Goal: Use online tool/utility: Utilize a website feature to perform a specific function

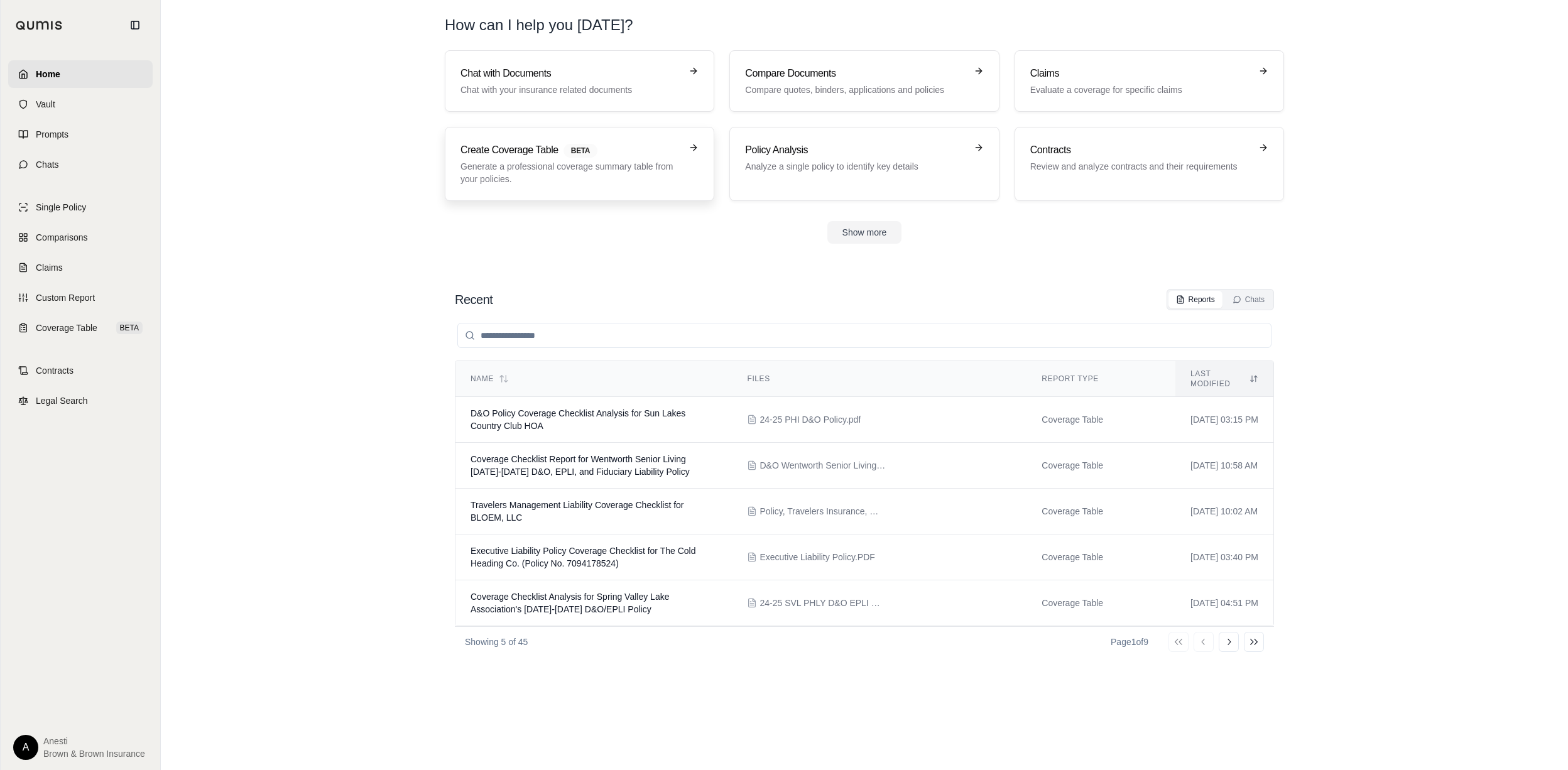
click at [509, 161] on p "Generate a professional coverage summary table from your policies." at bounding box center [571, 173] width 220 height 25
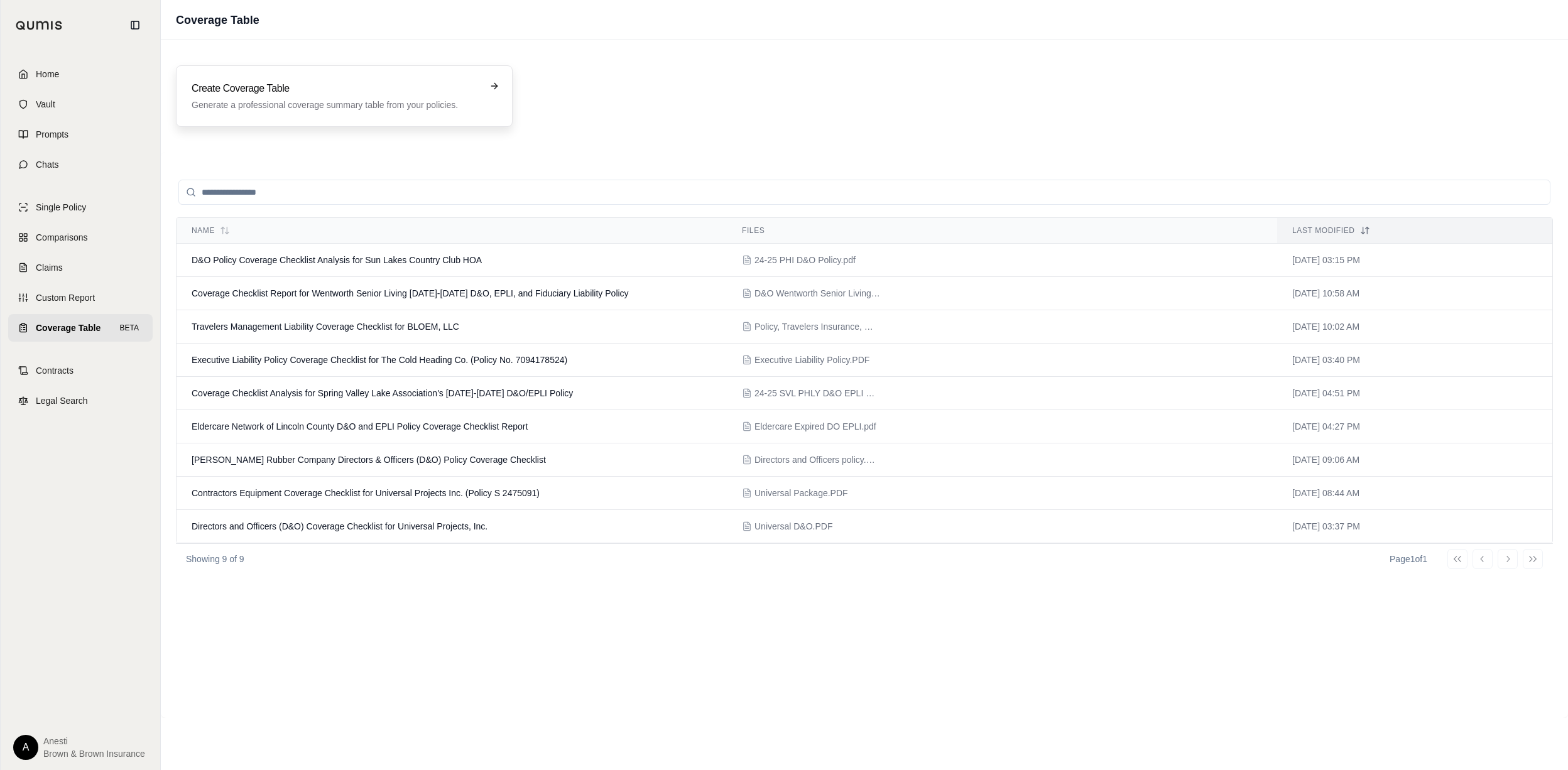
click at [385, 91] on h3 "Create Coverage Table" at bounding box center [335, 88] width 288 height 15
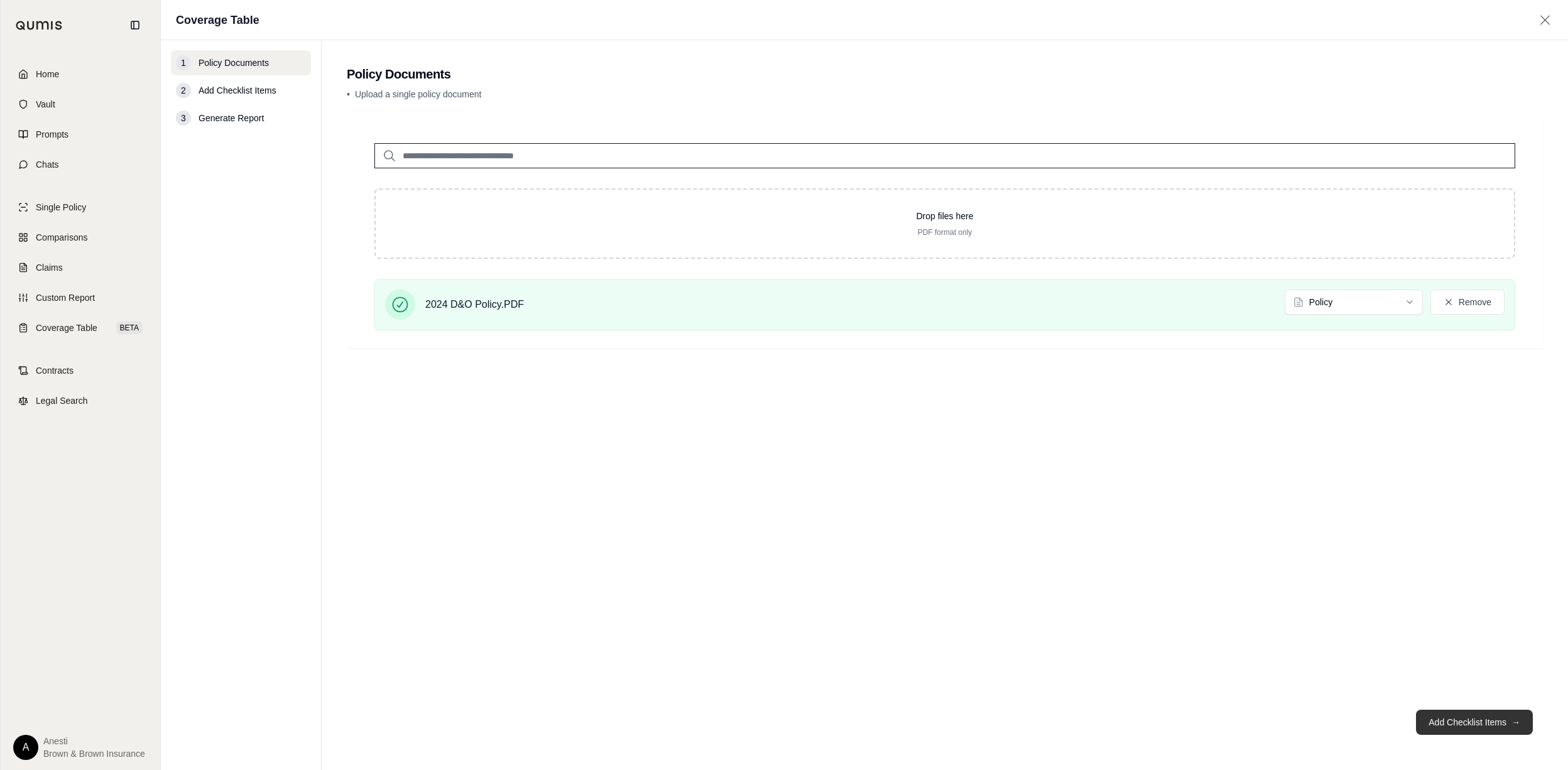
click at [1468, 717] on button "Add Checklist Items →" at bounding box center [1475, 722] width 117 height 25
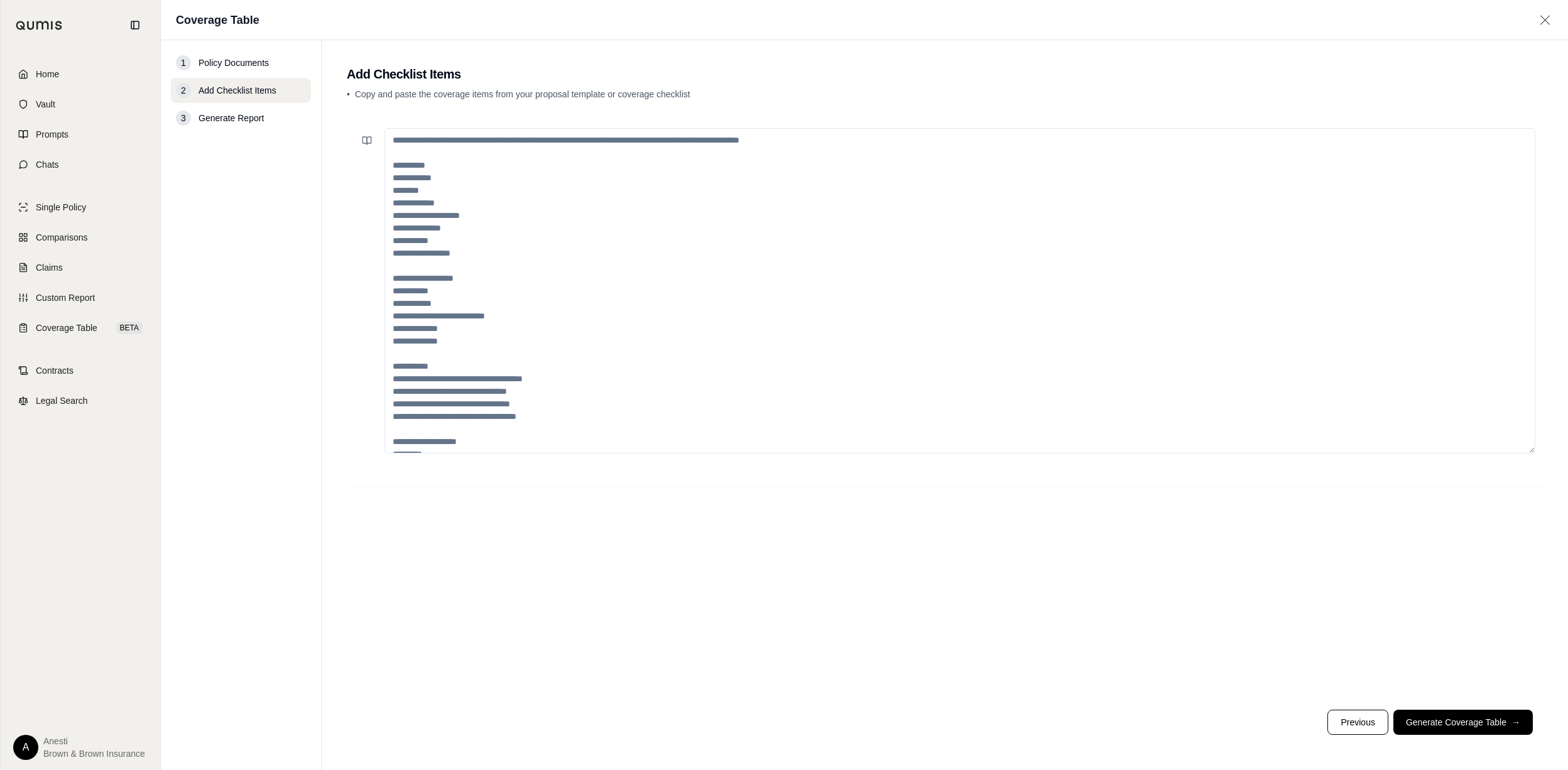
click at [542, 157] on textarea at bounding box center [960, 291] width 1151 height 325
paste textarea "**********"
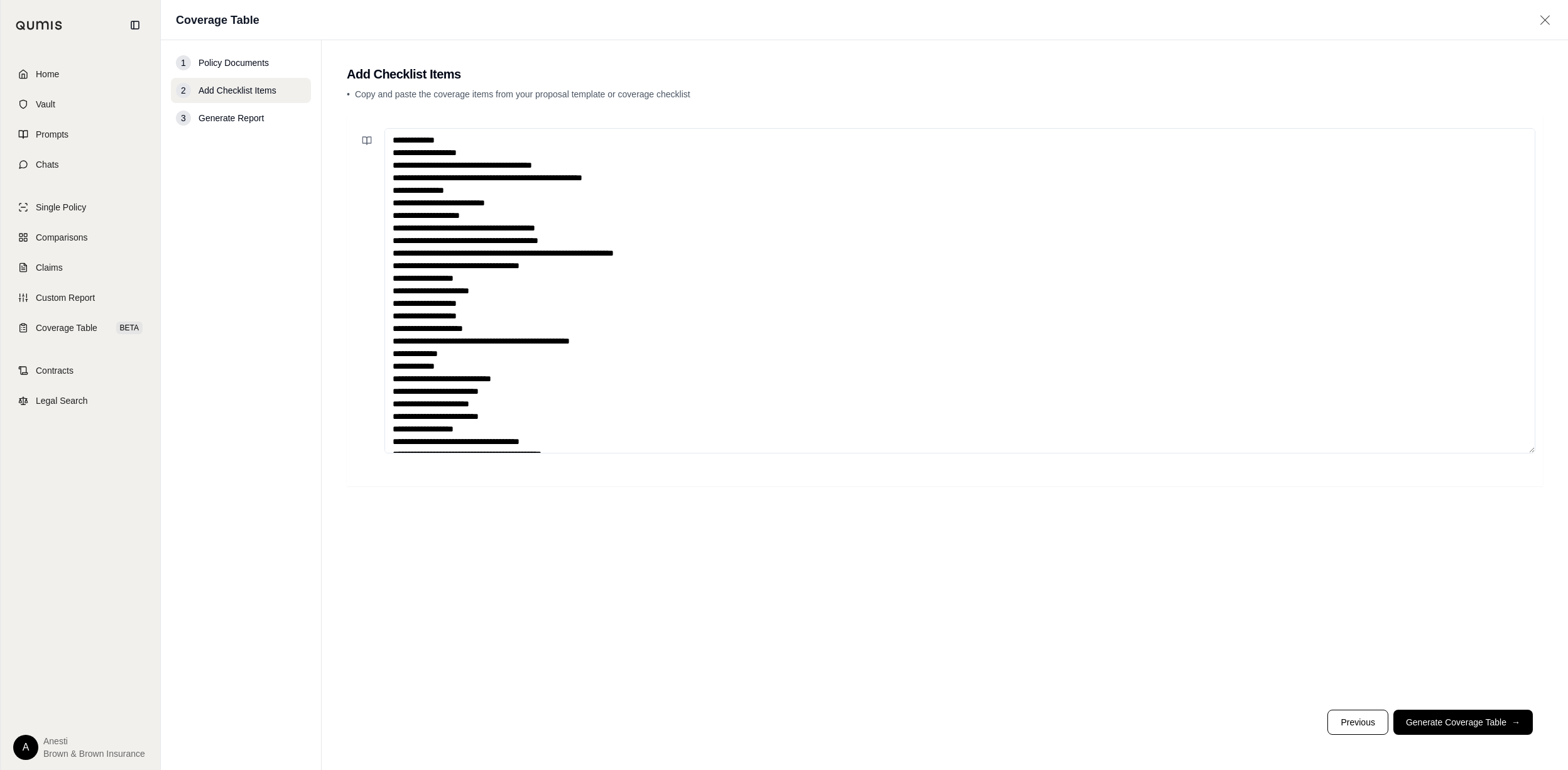
scroll to position [872, 0]
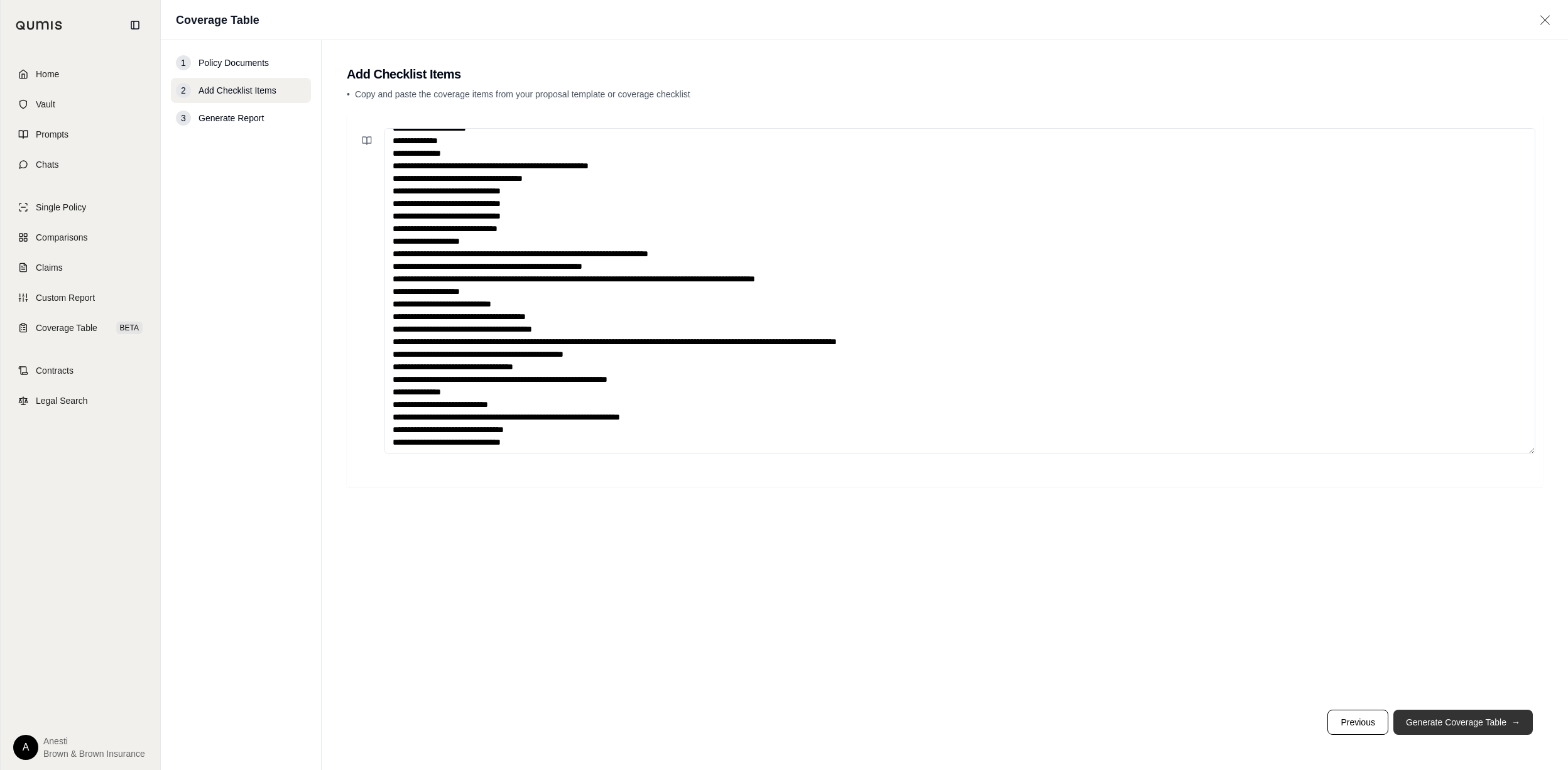
type textarea "**********"
click at [1433, 728] on button "Generate Coverage Table →" at bounding box center [1463, 722] width 139 height 25
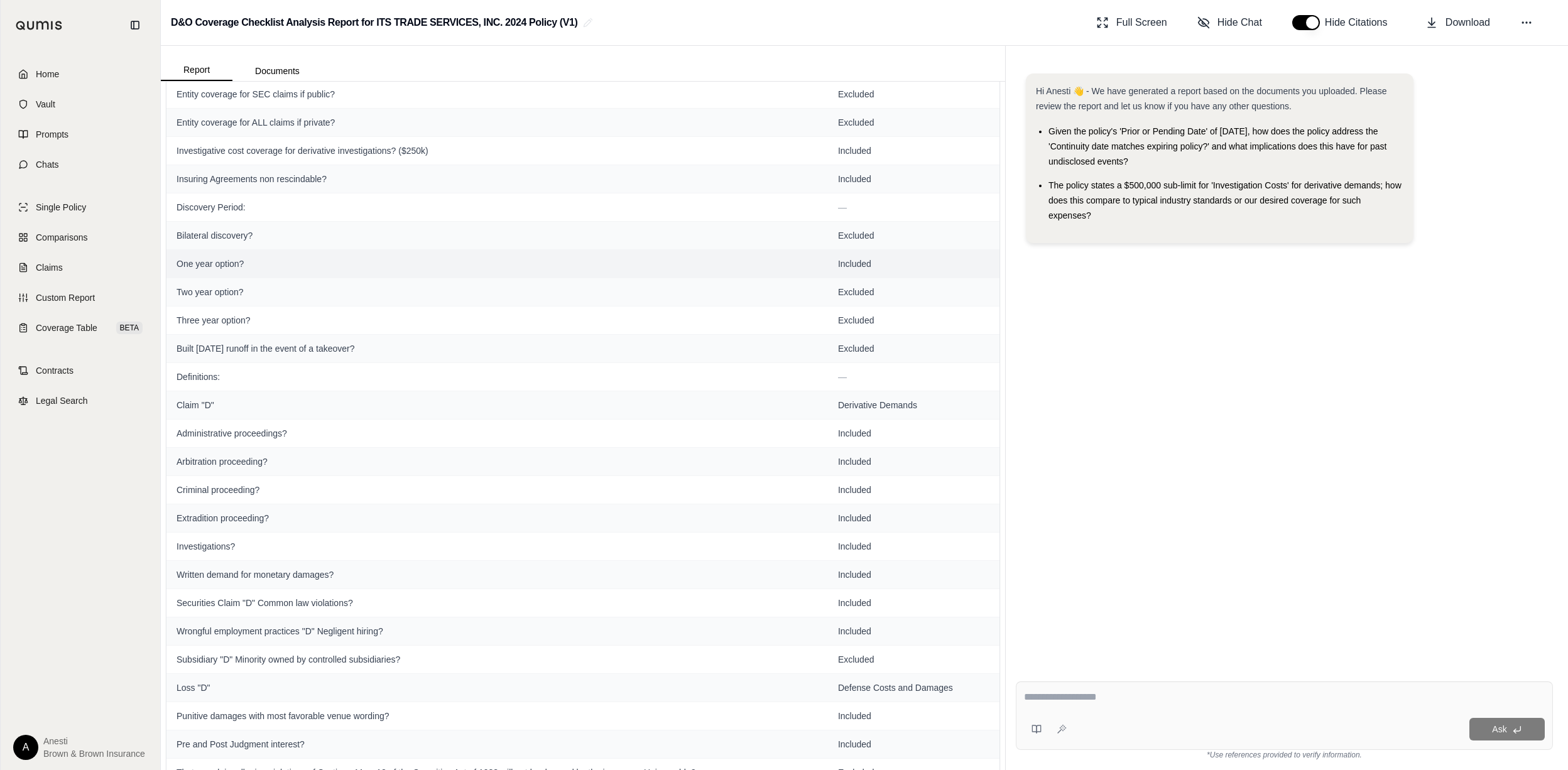
scroll to position [169, 0]
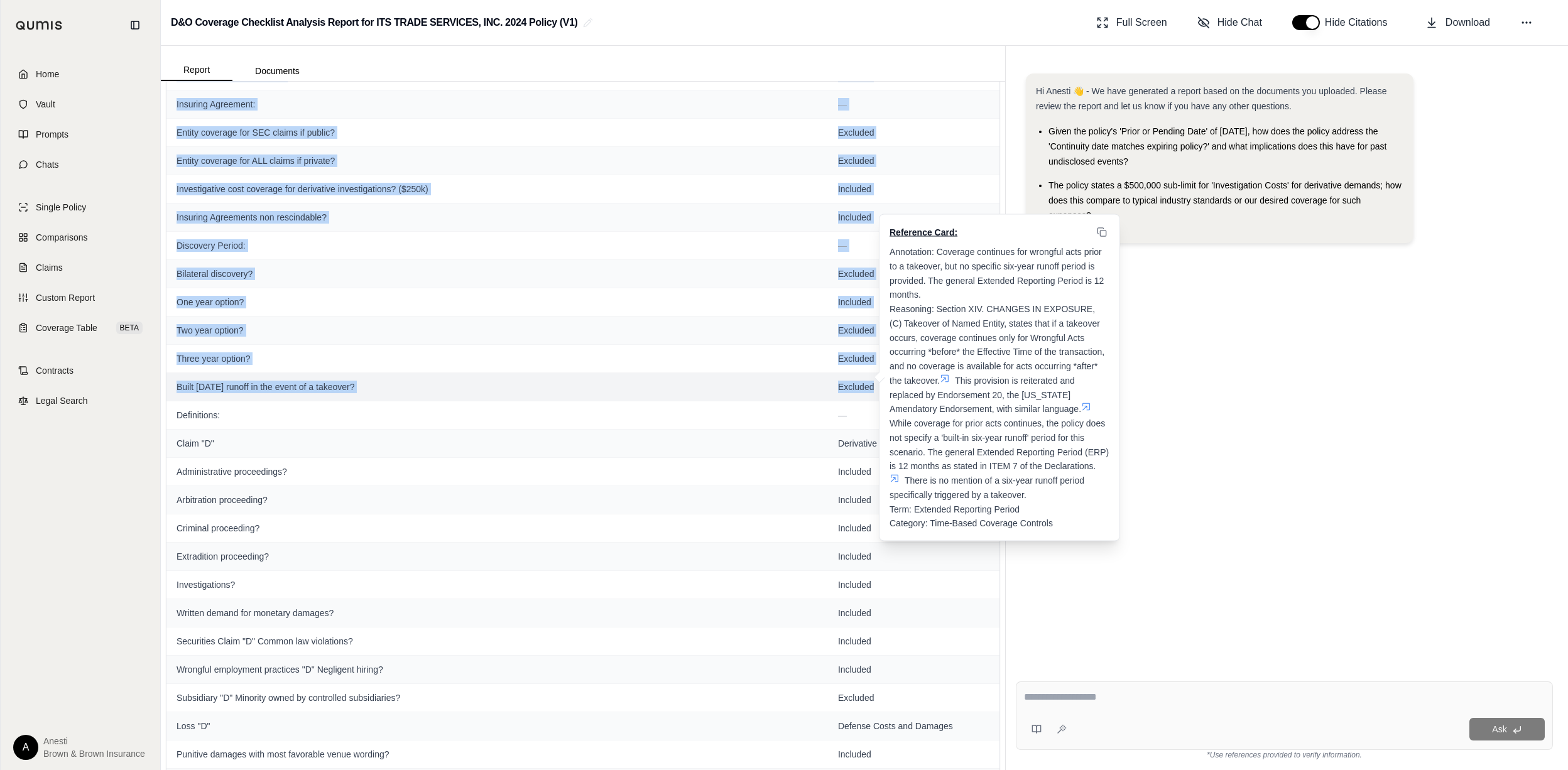
drag, startPoint x: 177, startPoint y: 129, endPoint x: 870, endPoint y: 383, distance: 738.1
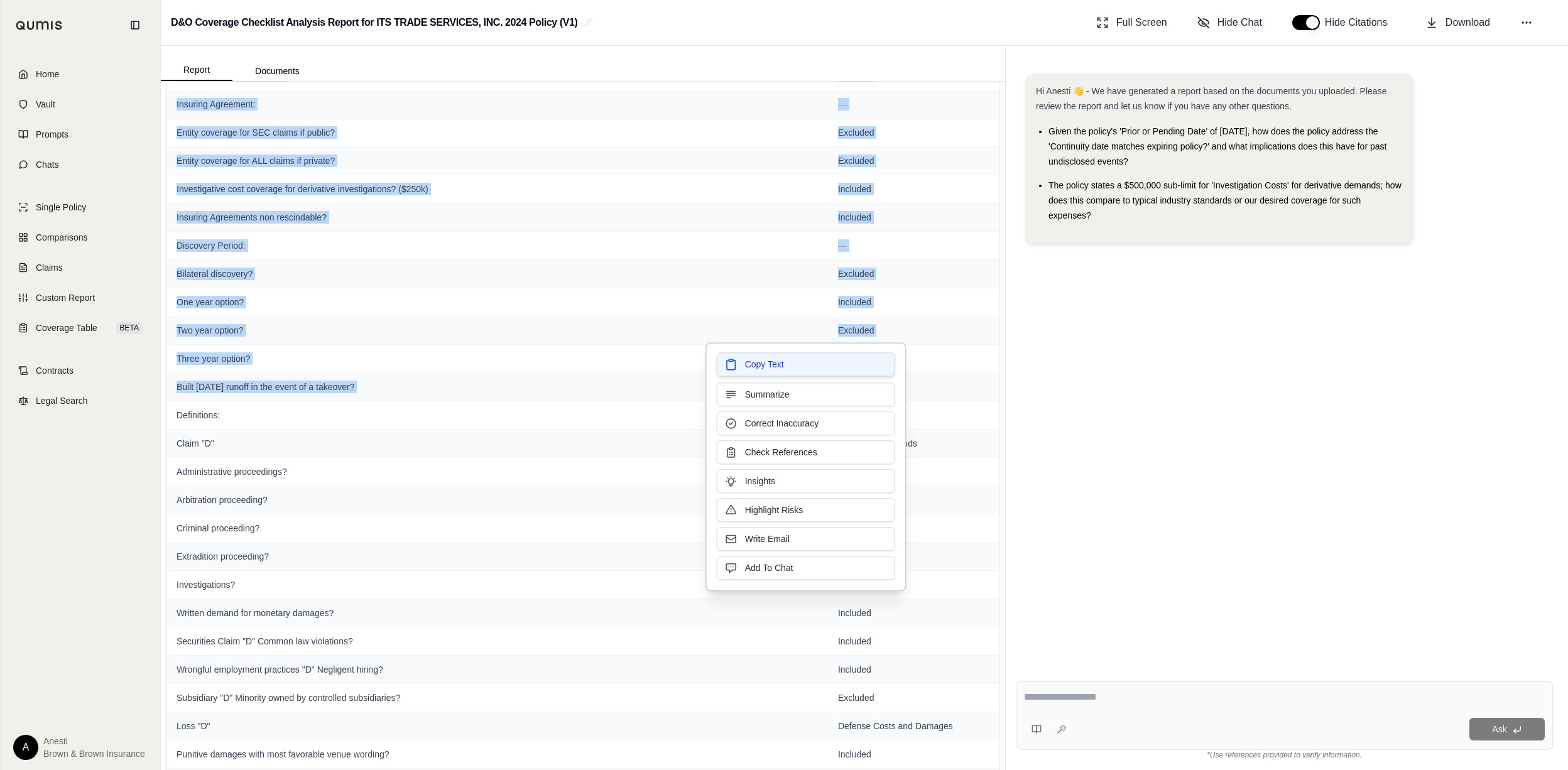
copy tbody "Loremipsumdo Sita: — Consectetu adip elitsed doeiusmo tempor? Incidi Utlab & et…"
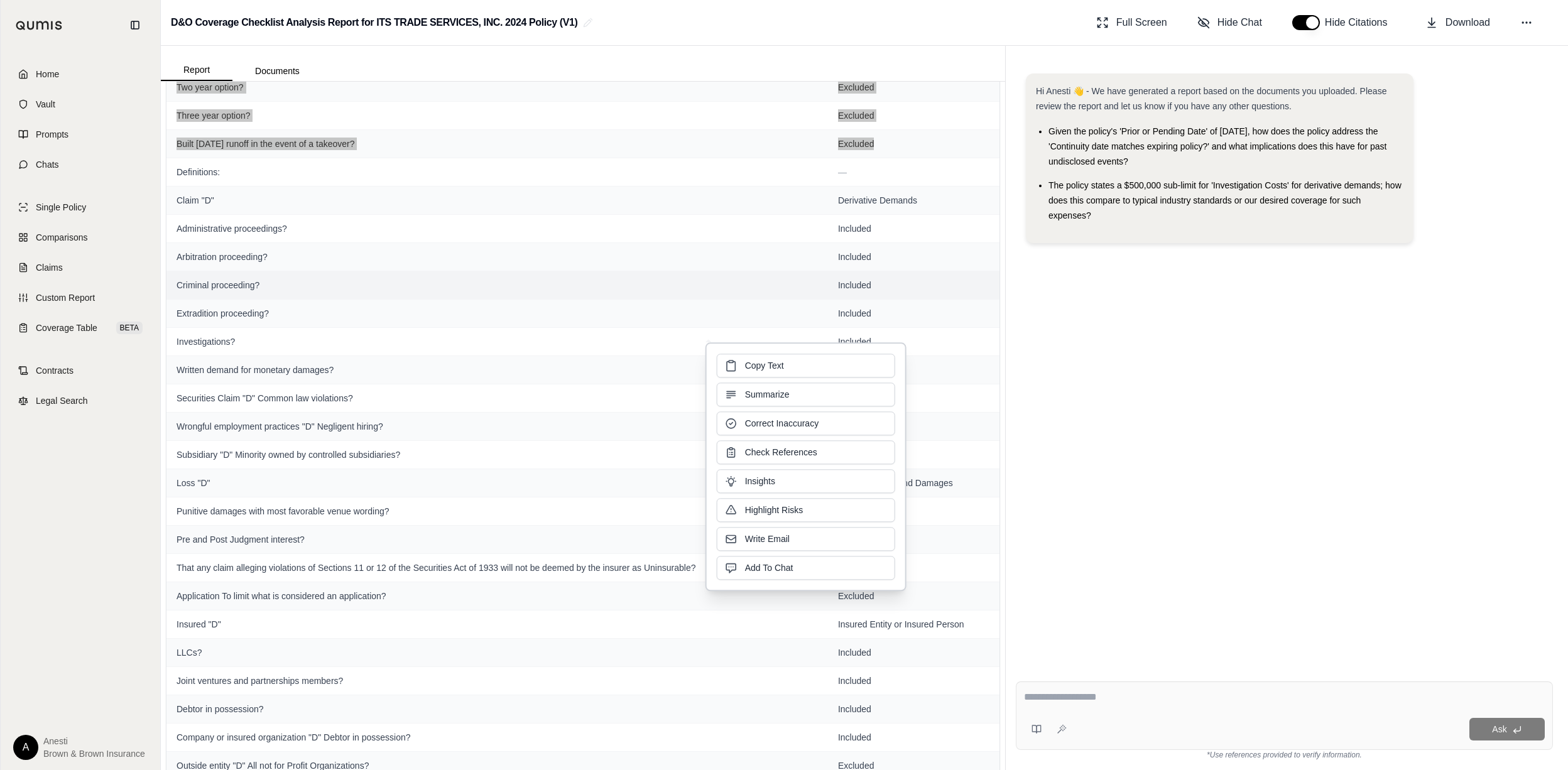
scroll to position [420, 0]
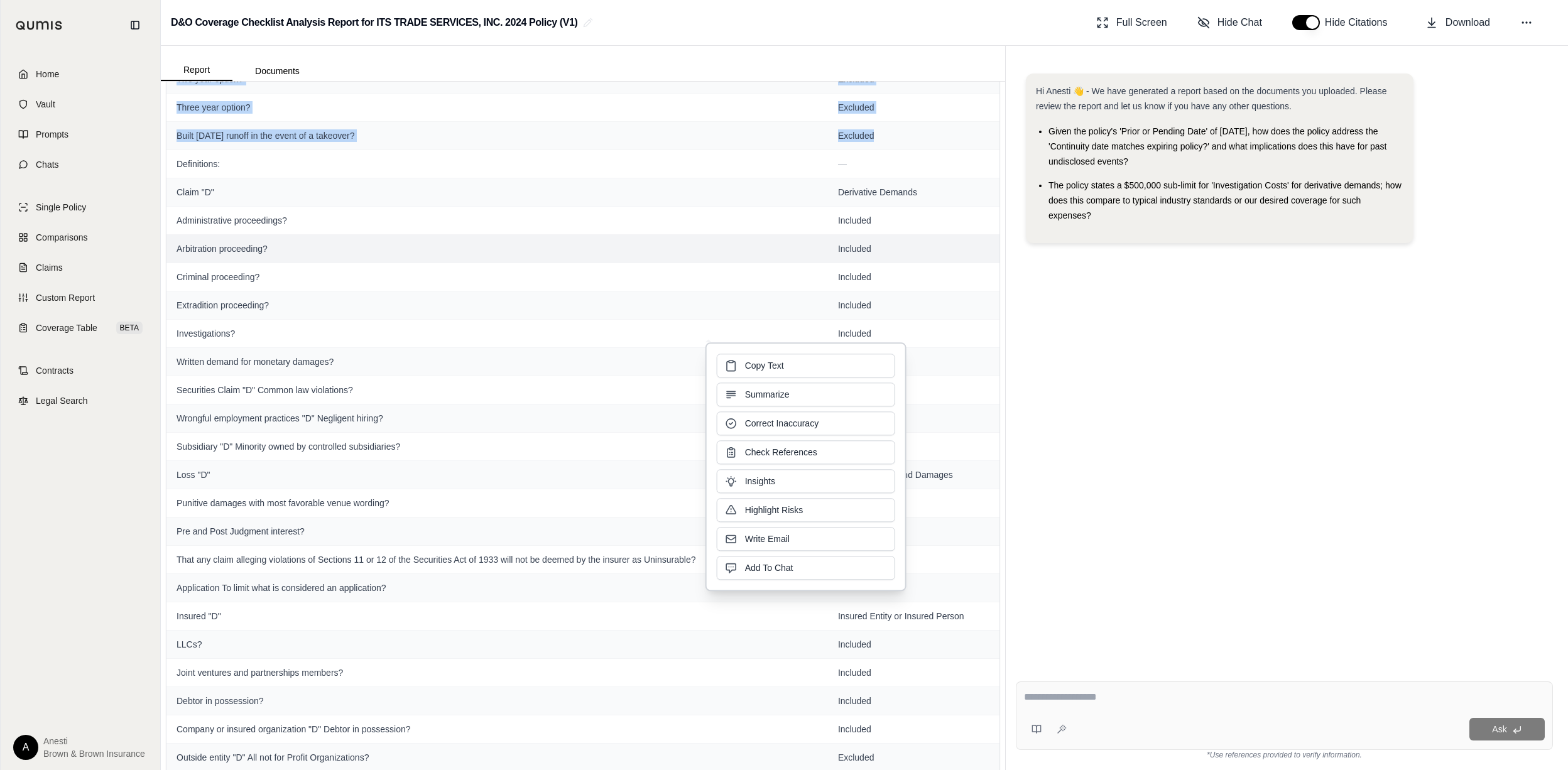
click at [448, 247] on span "Arbitration proceeding?" at bounding box center [498, 249] width 642 height 13
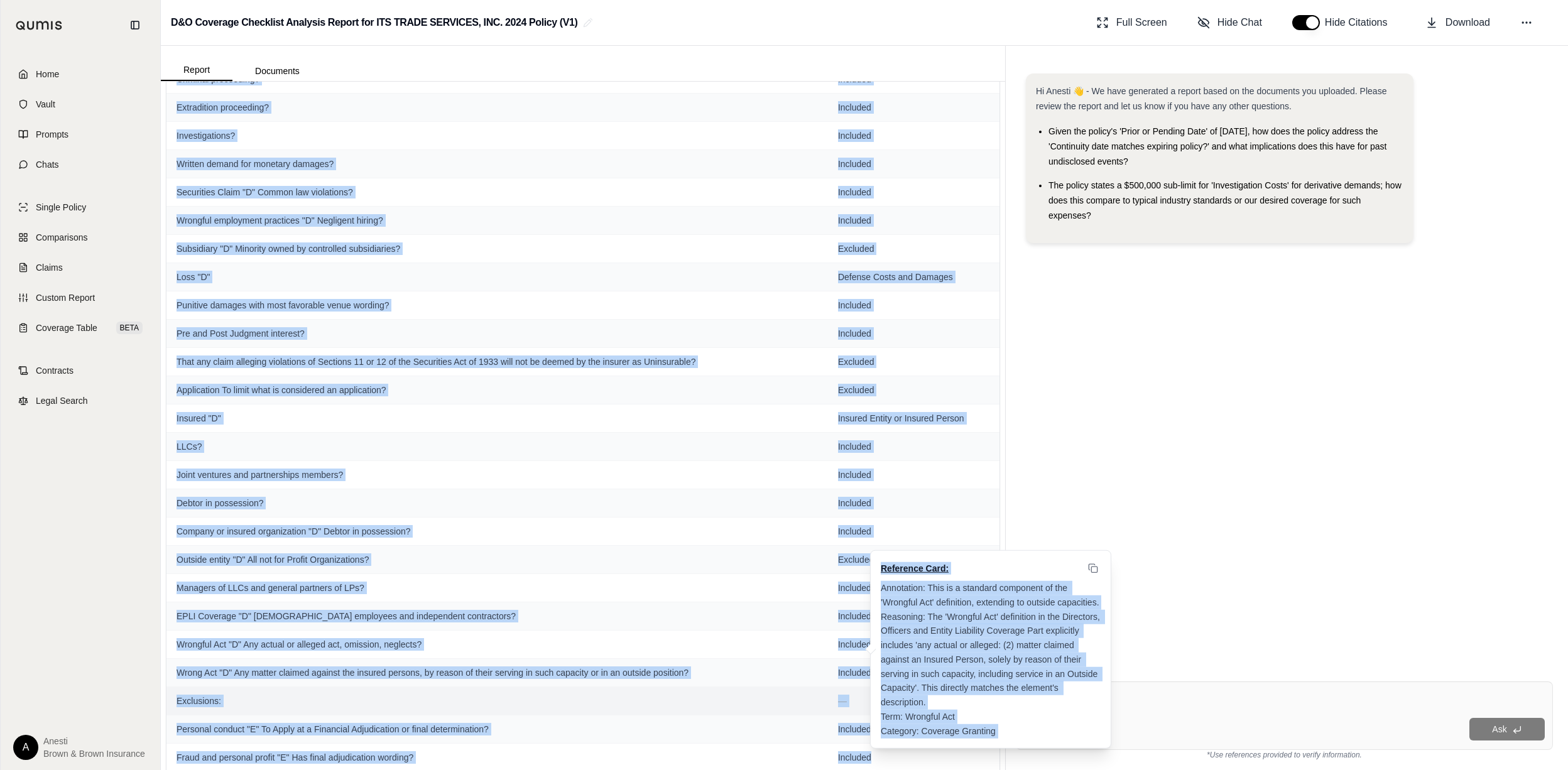
scroll to position [624, 0]
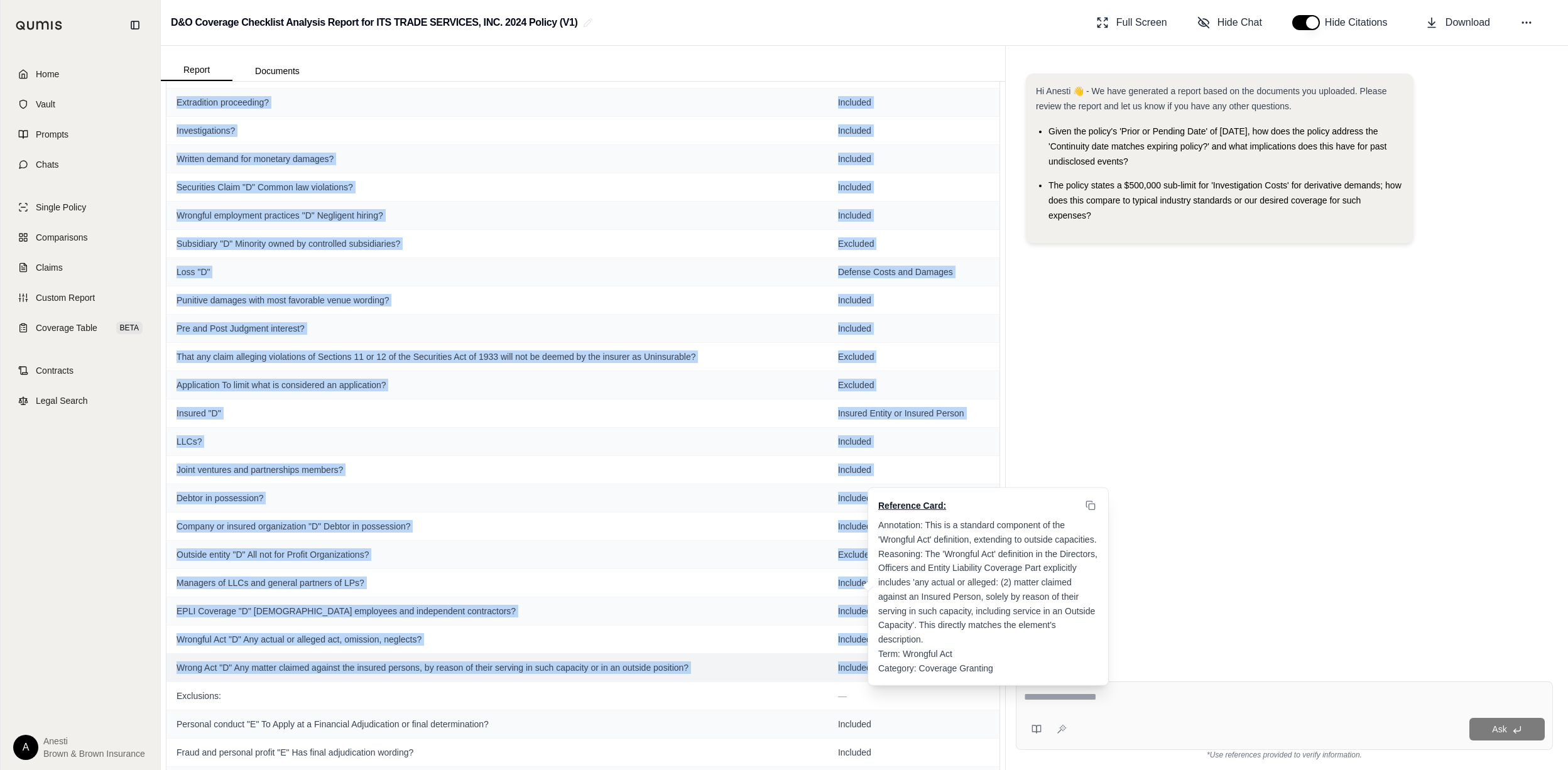
drag, startPoint x: 174, startPoint y: 166, endPoint x: 863, endPoint y: 675, distance: 856.6
copy tbody "Loremipsumd: — Sitam "C" Adipiscing Elitsed Doeiusmodtempo incididuntu? Laboree…"
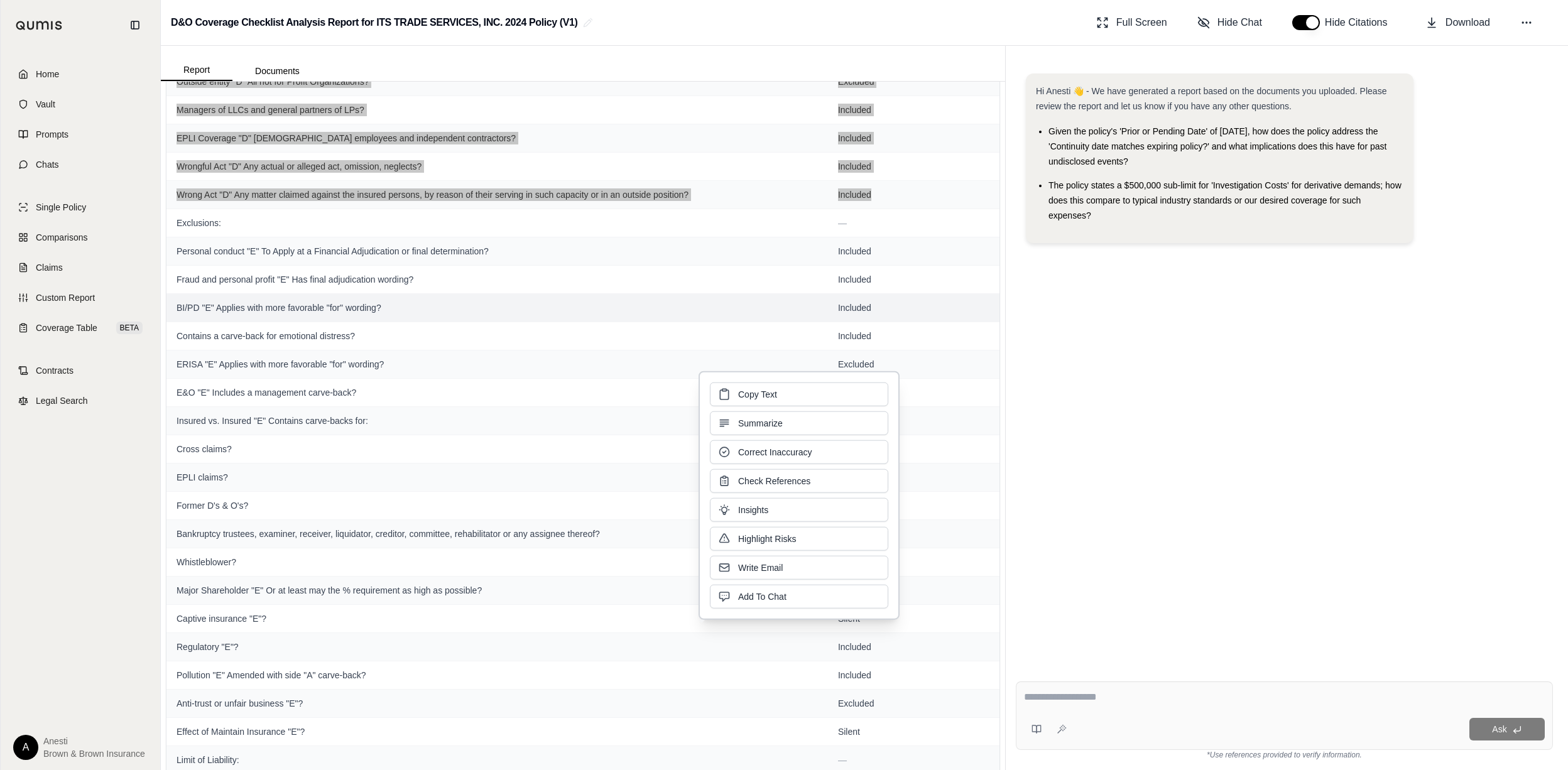
scroll to position [1126, 0]
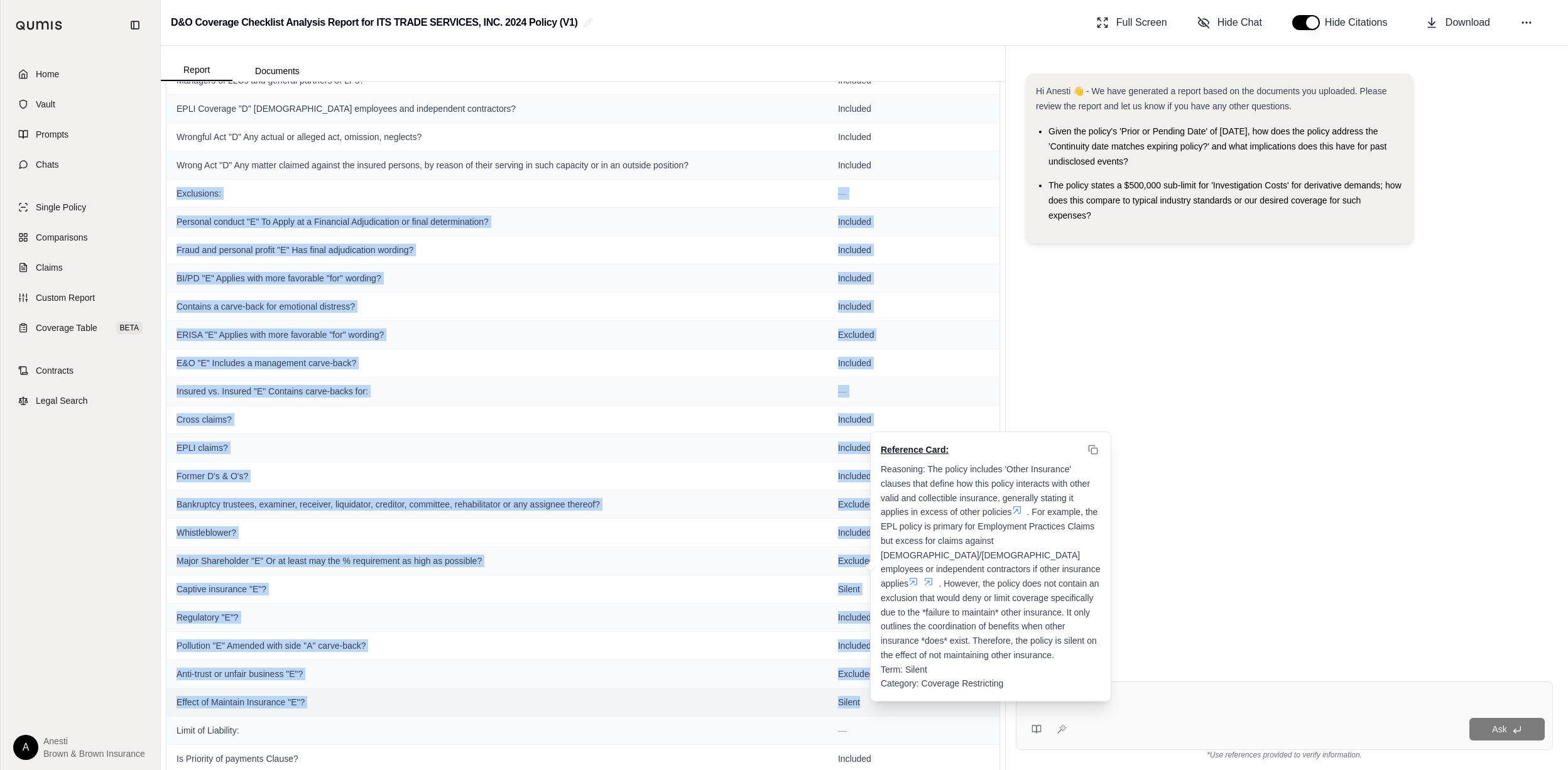
drag, startPoint x: 177, startPoint y: 204, endPoint x: 858, endPoint y: 712, distance: 849.6
click at [858, 712] on tbody "Declarations Page: — Continuity date matches expiring policy? Silent Prior & pe…" at bounding box center [582, 306] width 833 height 2630
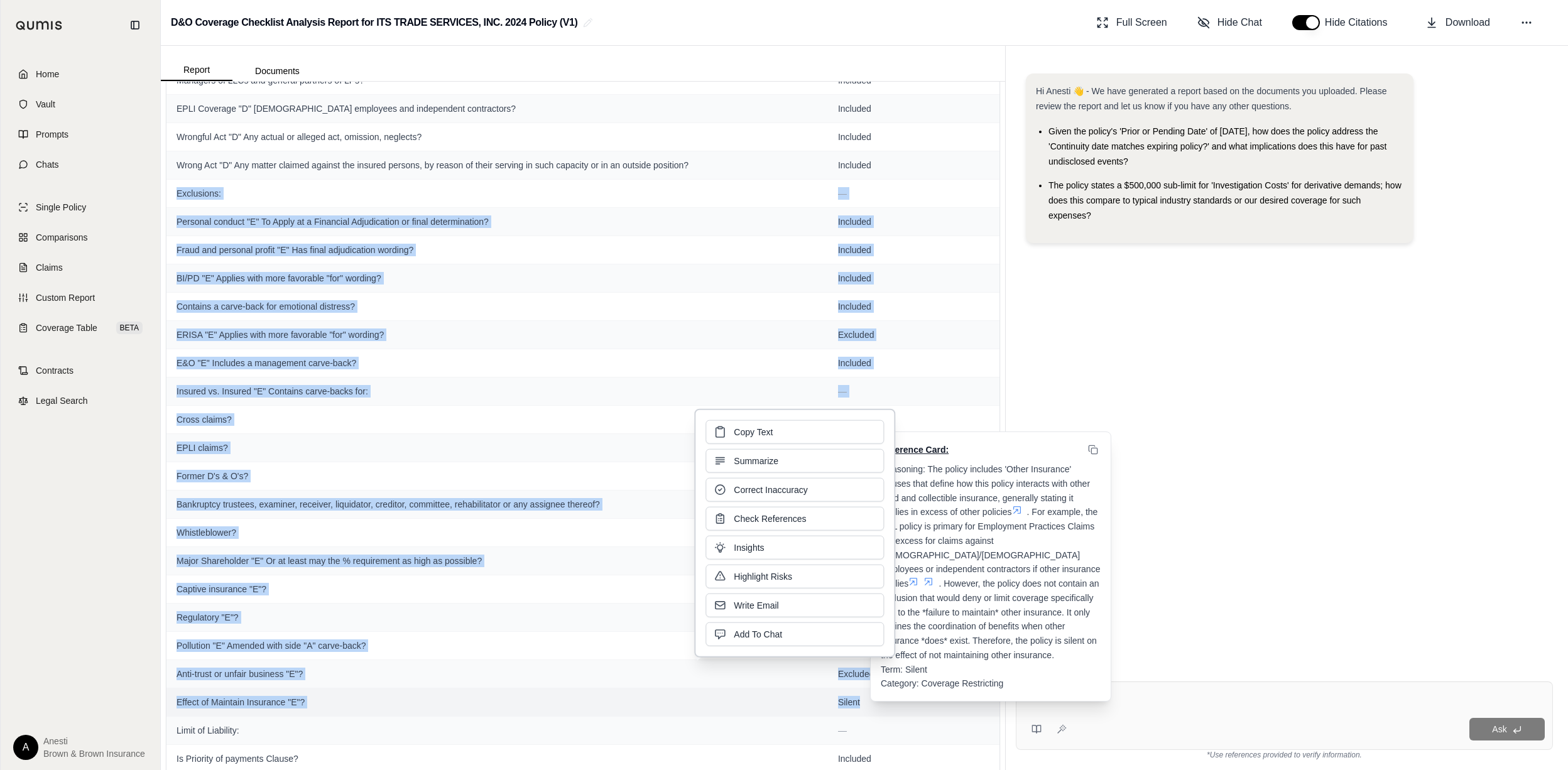
copy tbody "Loremipsum: — Dolorsit ametcon "A" El Seddo ei t Incididun Utlaboreetdo ma aliq…"
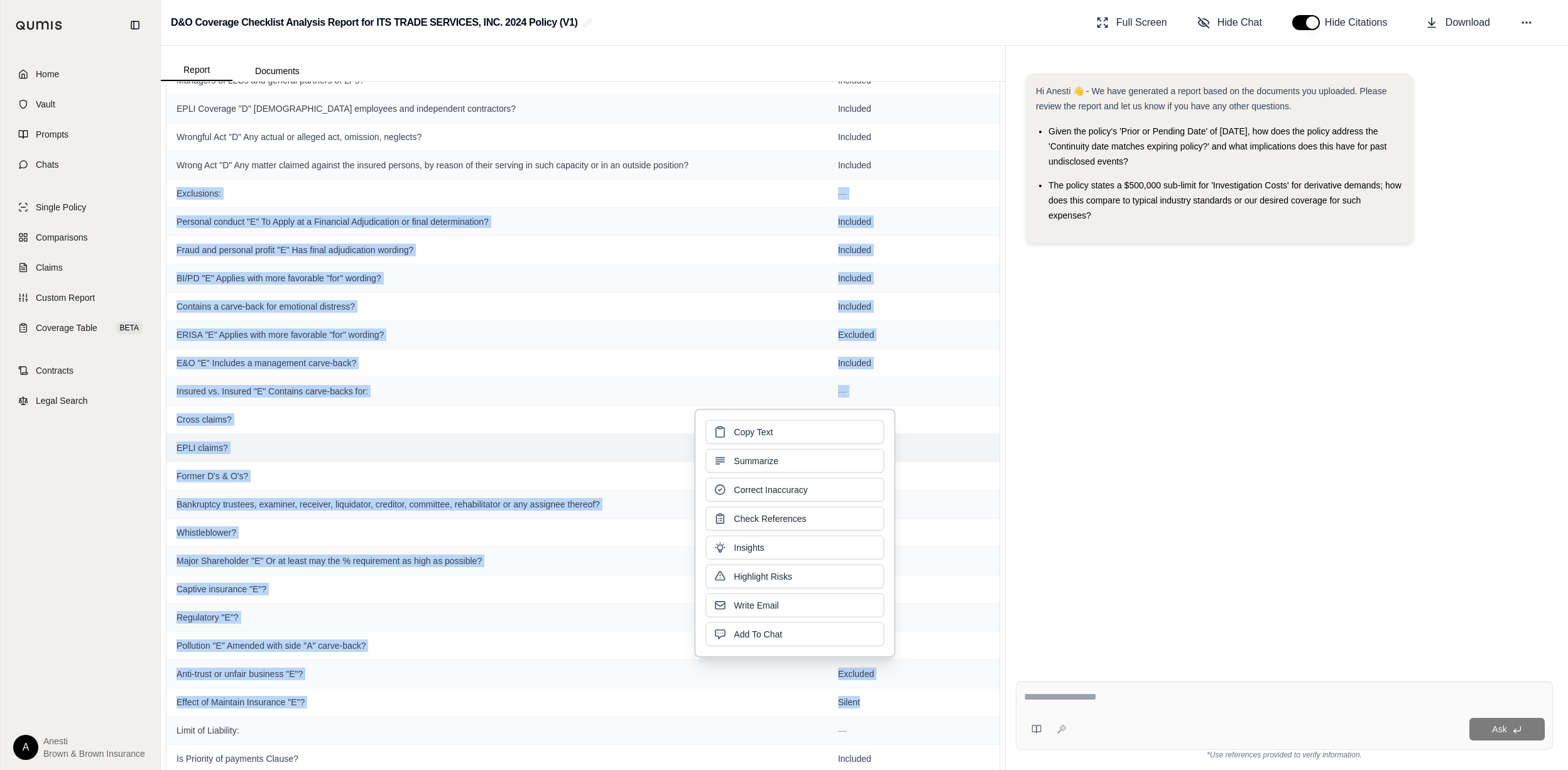
click at [478, 455] on span "EPLI claims?" at bounding box center [498, 448] width 642 height 13
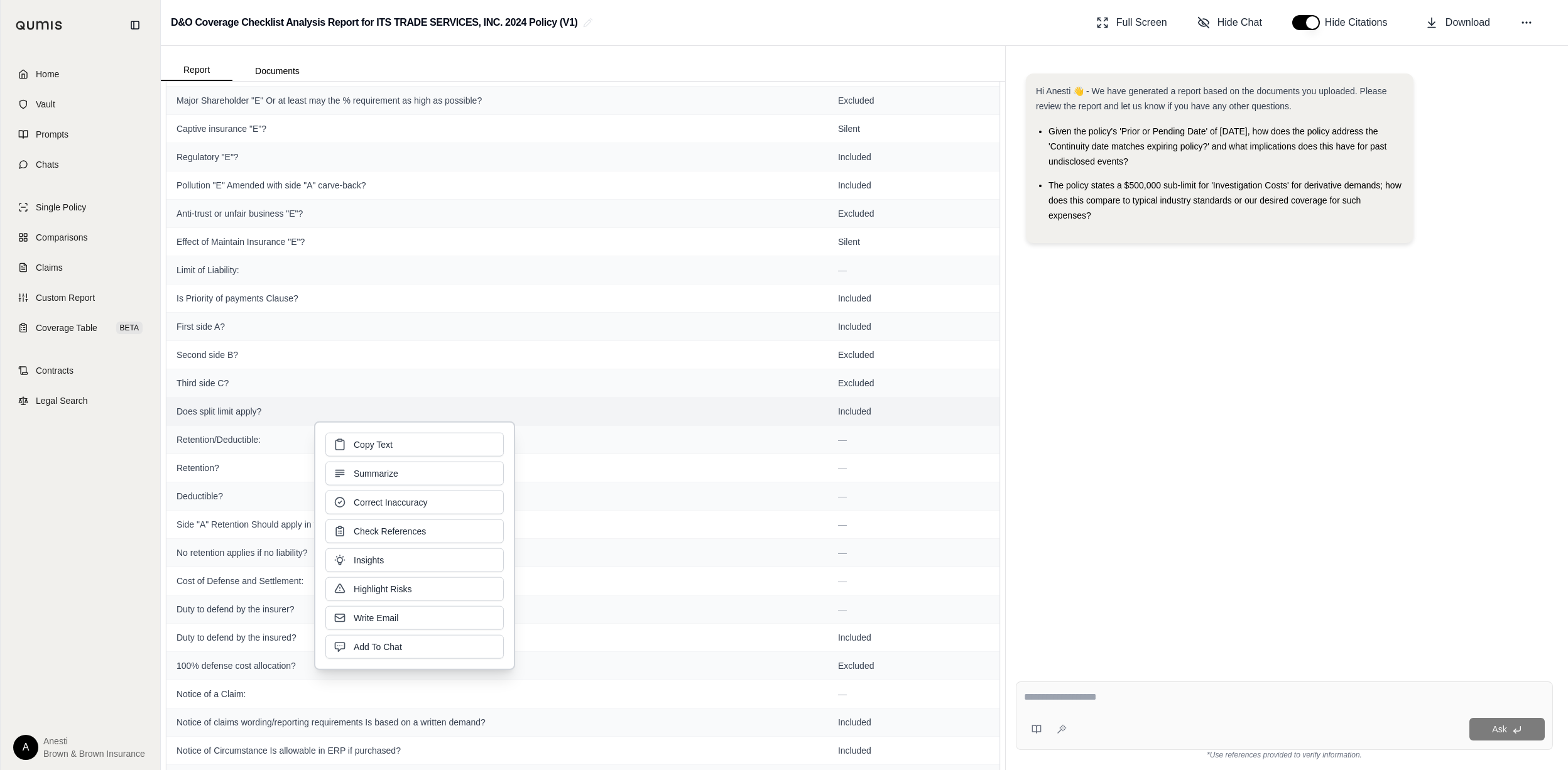
scroll to position [1629, 0]
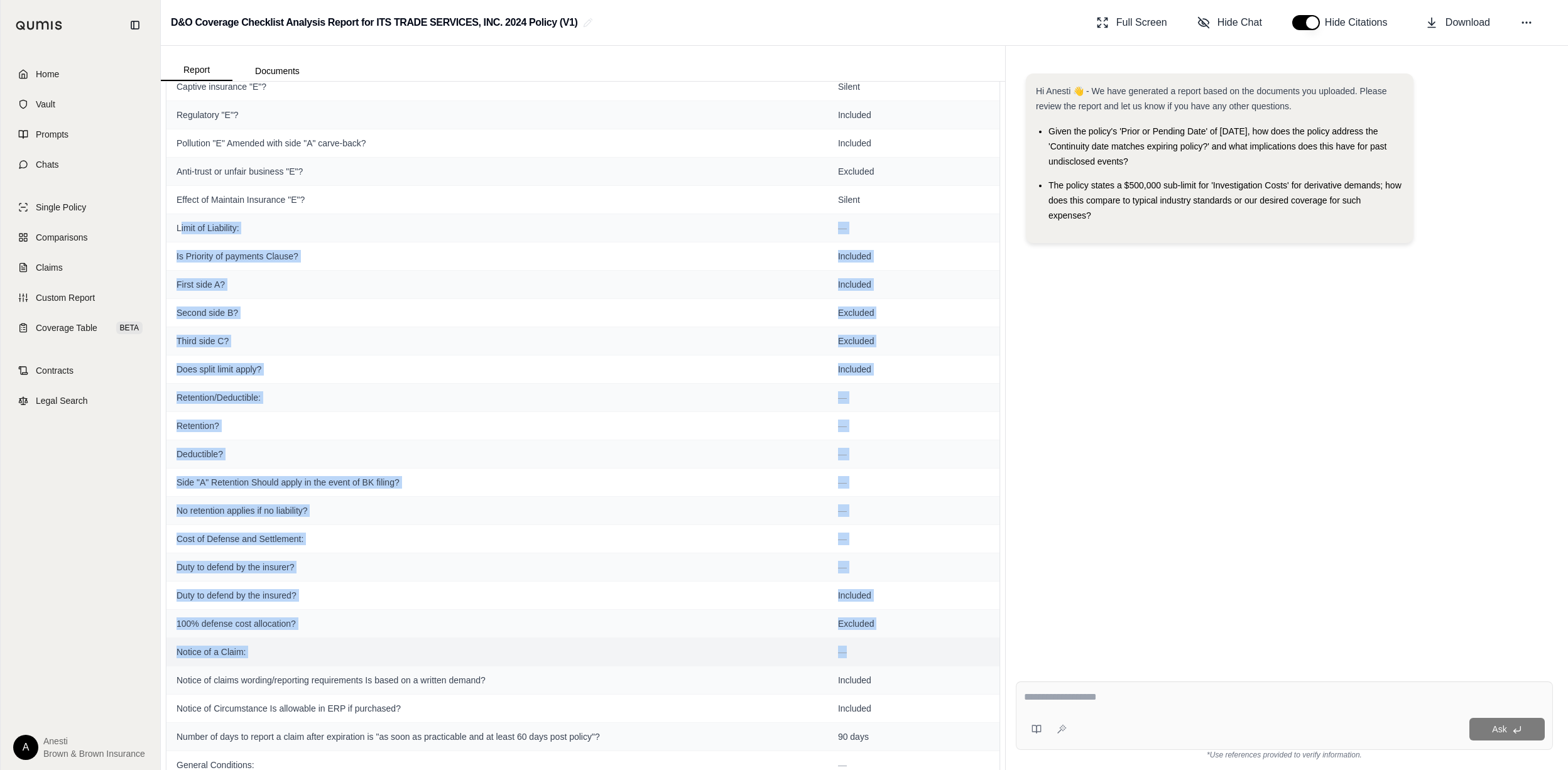
drag, startPoint x: 179, startPoint y: 242, endPoint x: 843, endPoint y: 664, distance: 786.8
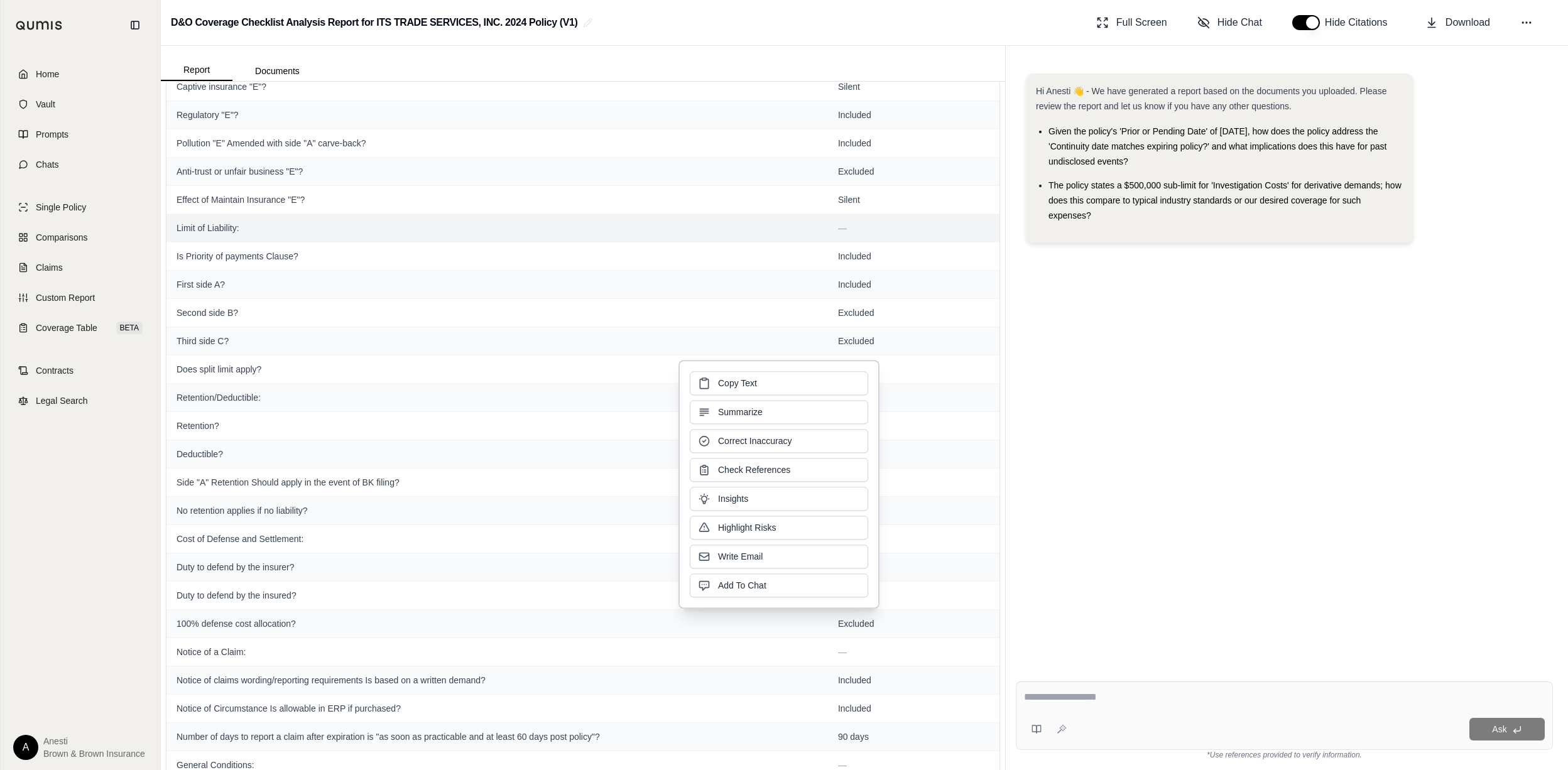
click at [177, 235] on span "Limit of Liability:" at bounding box center [498, 228] width 642 height 13
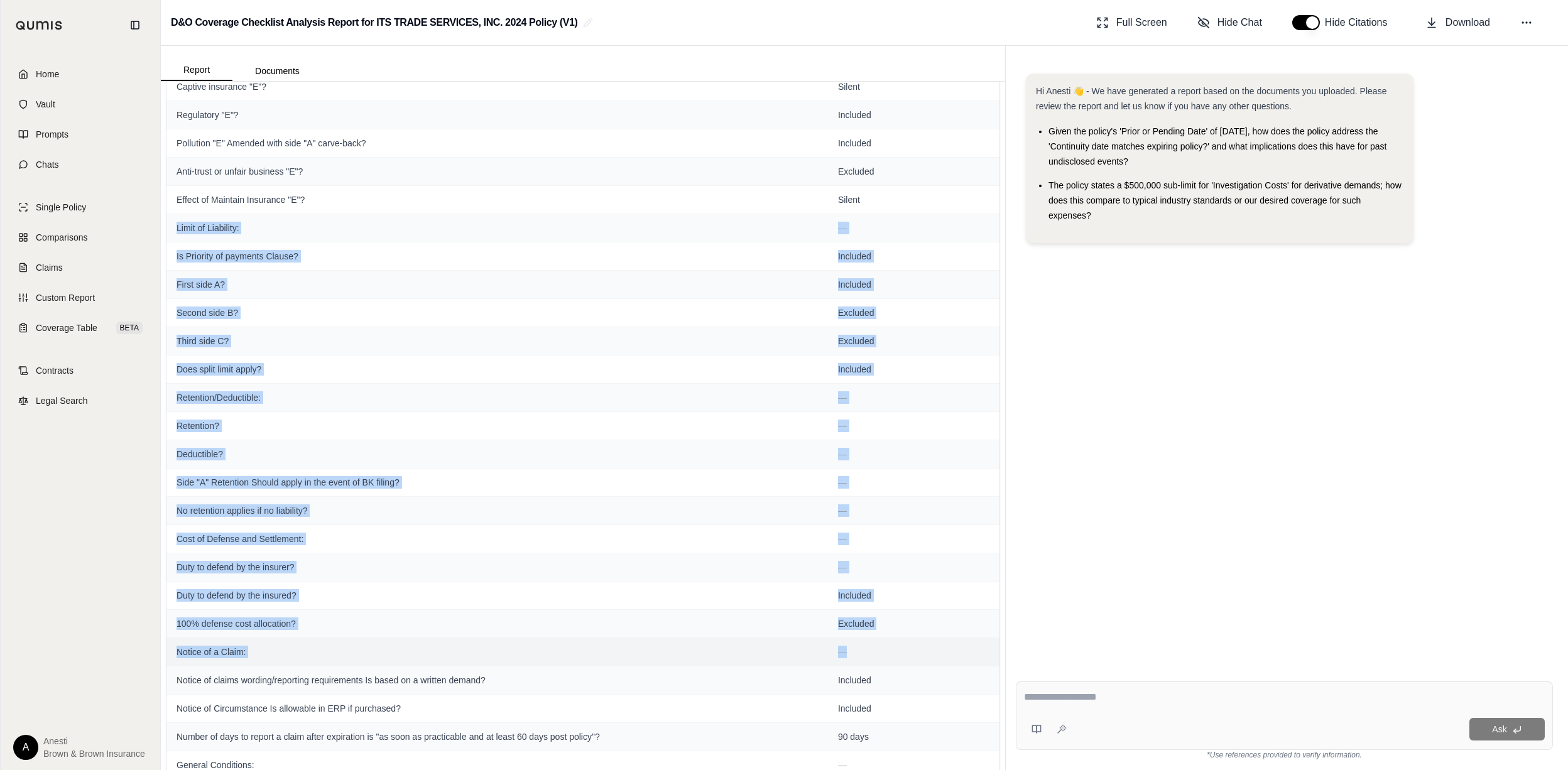
drag, startPoint x: 174, startPoint y: 240, endPoint x: 845, endPoint y: 672, distance: 798.0
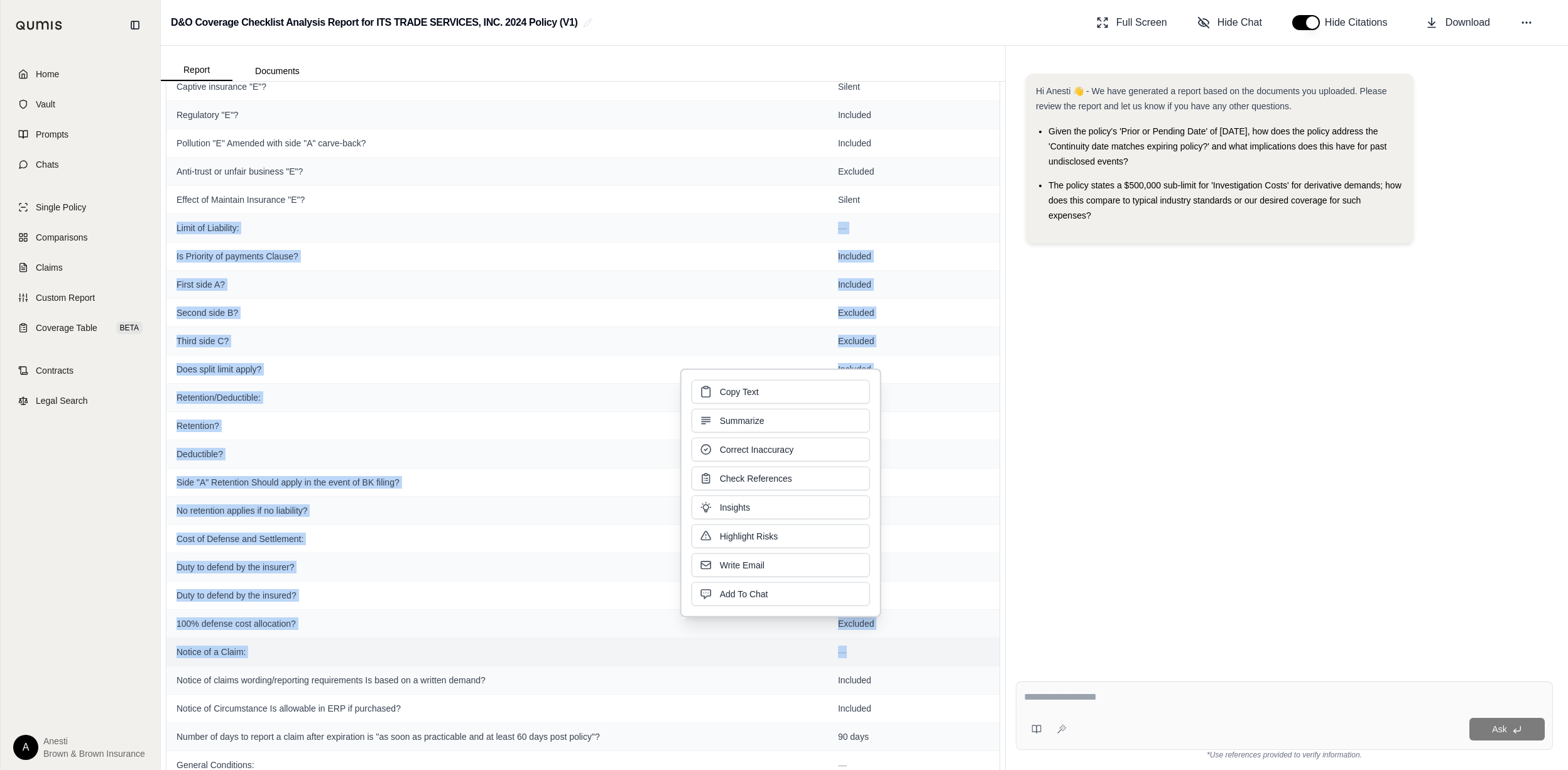
copy tbody "Limit of Liability: — Is Priority of payments Clause? Included First side A? In…"
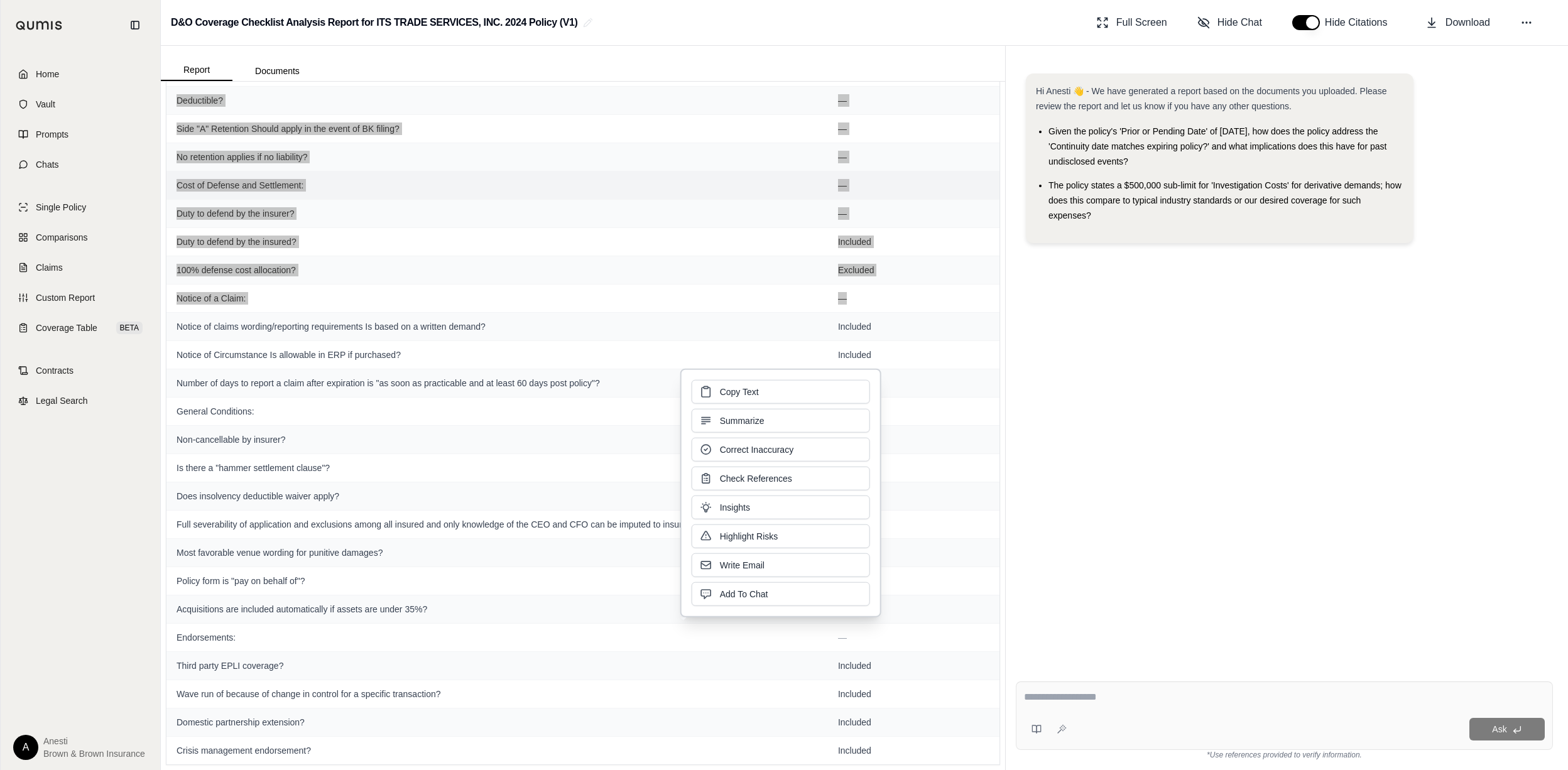
scroll to position [2002, 0]
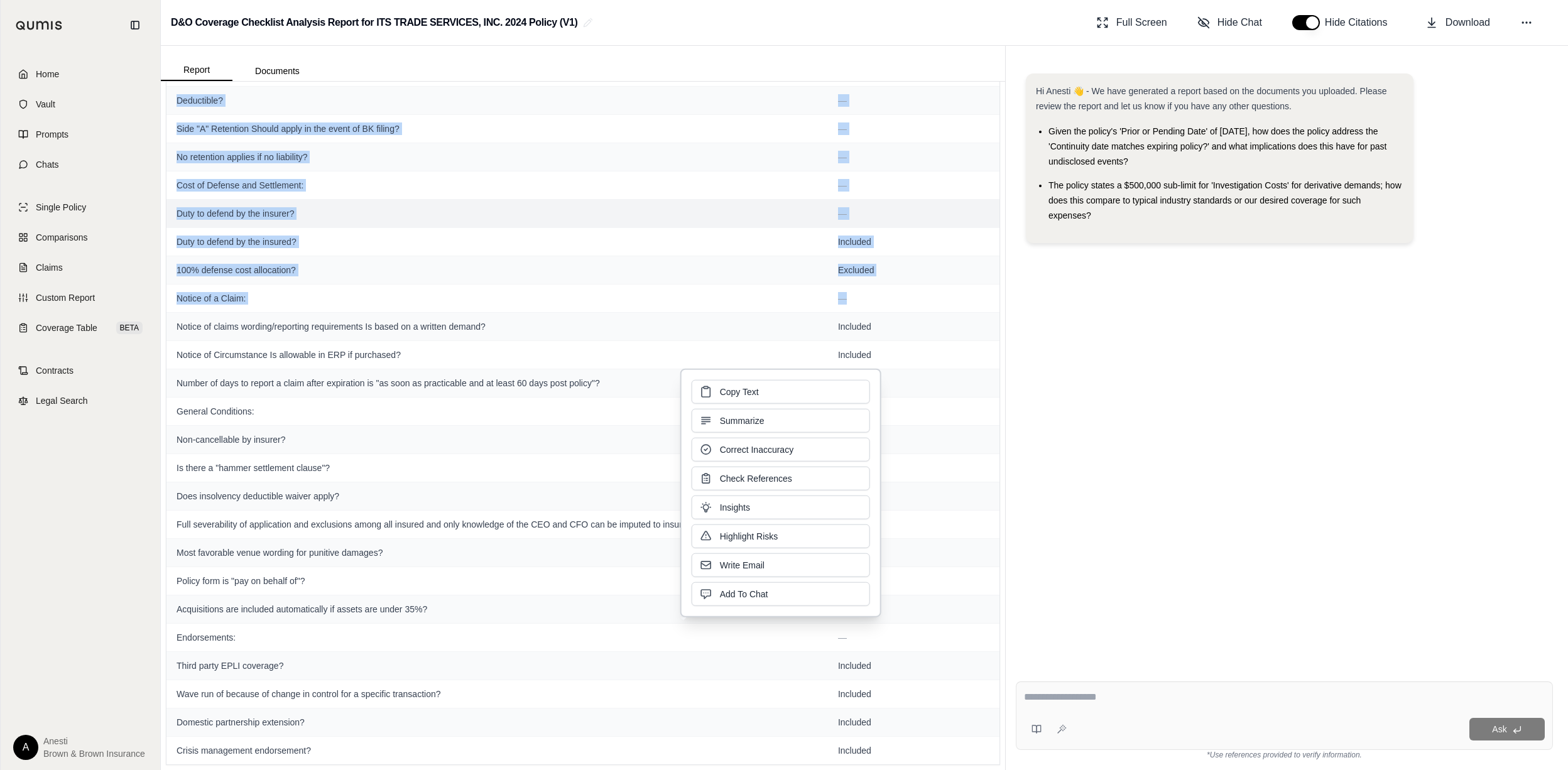
click at [511, 217] on td "Duty to defend by the insurer?" at bounding box center [497, 213] width 661 height 28
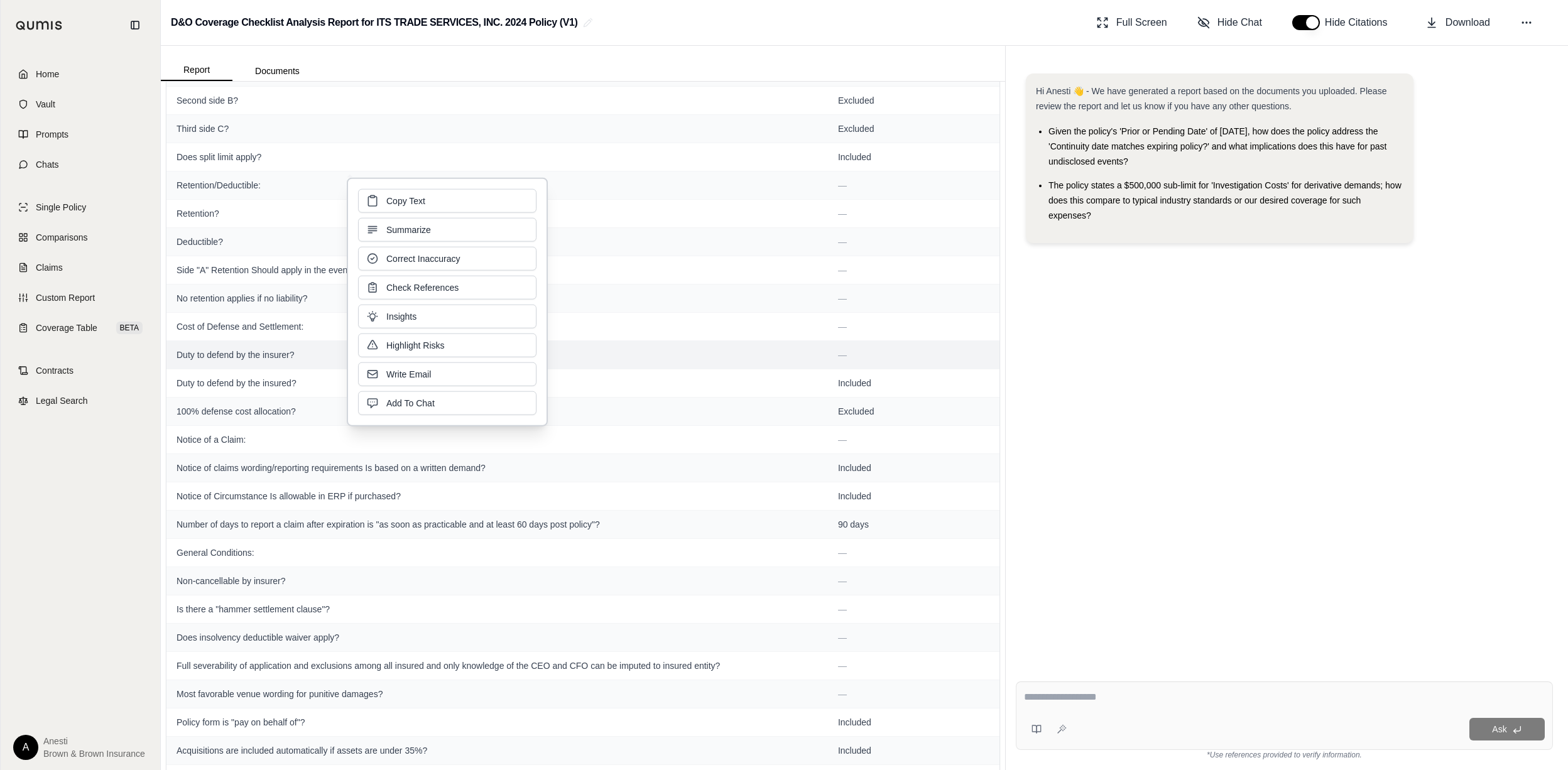
scroll to position [1835, 0]
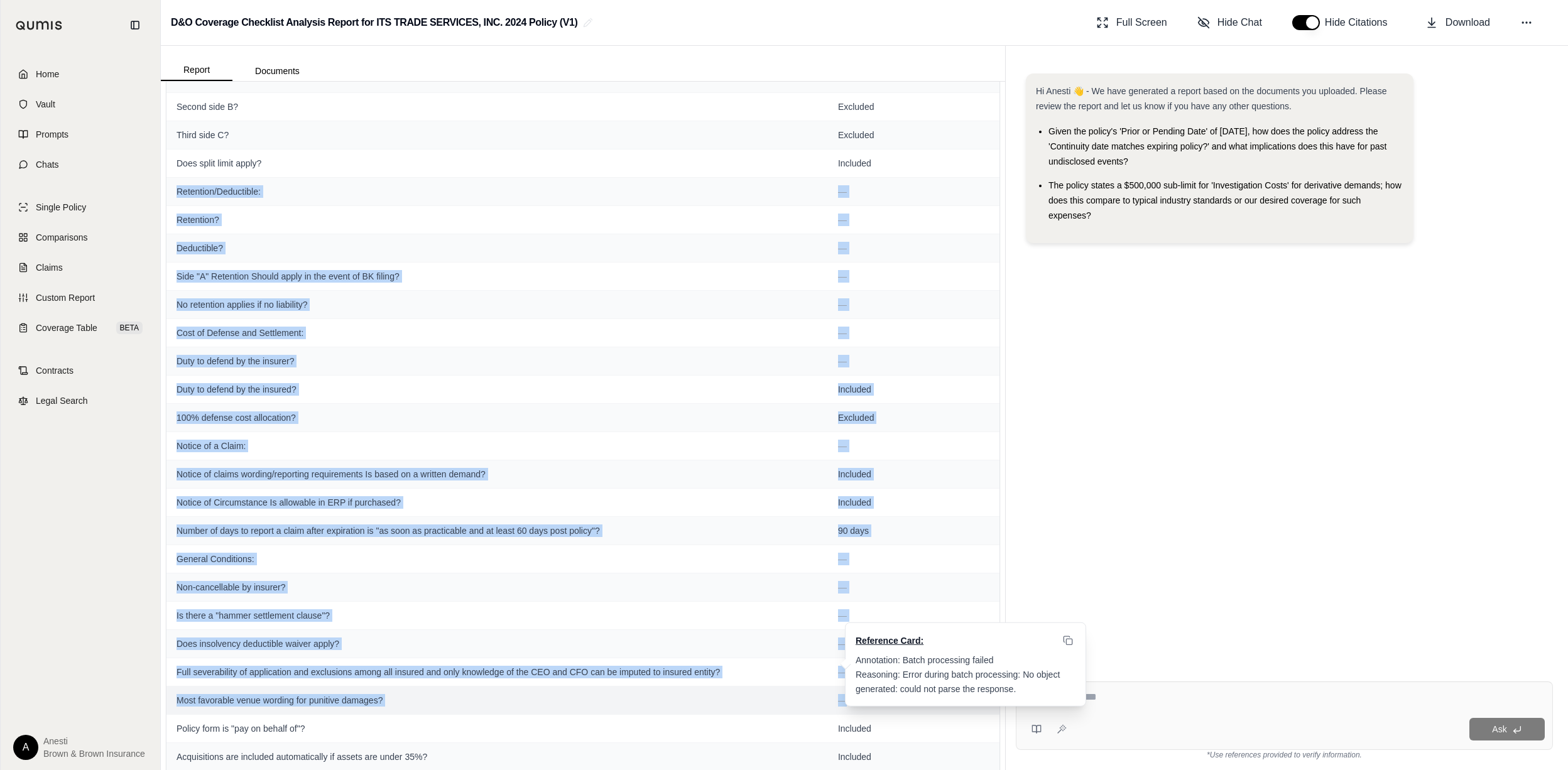
drag, startPoint x: 173, startPoint y: 199, endPoint x: 835, endPoint y: 716, distance: 840.0
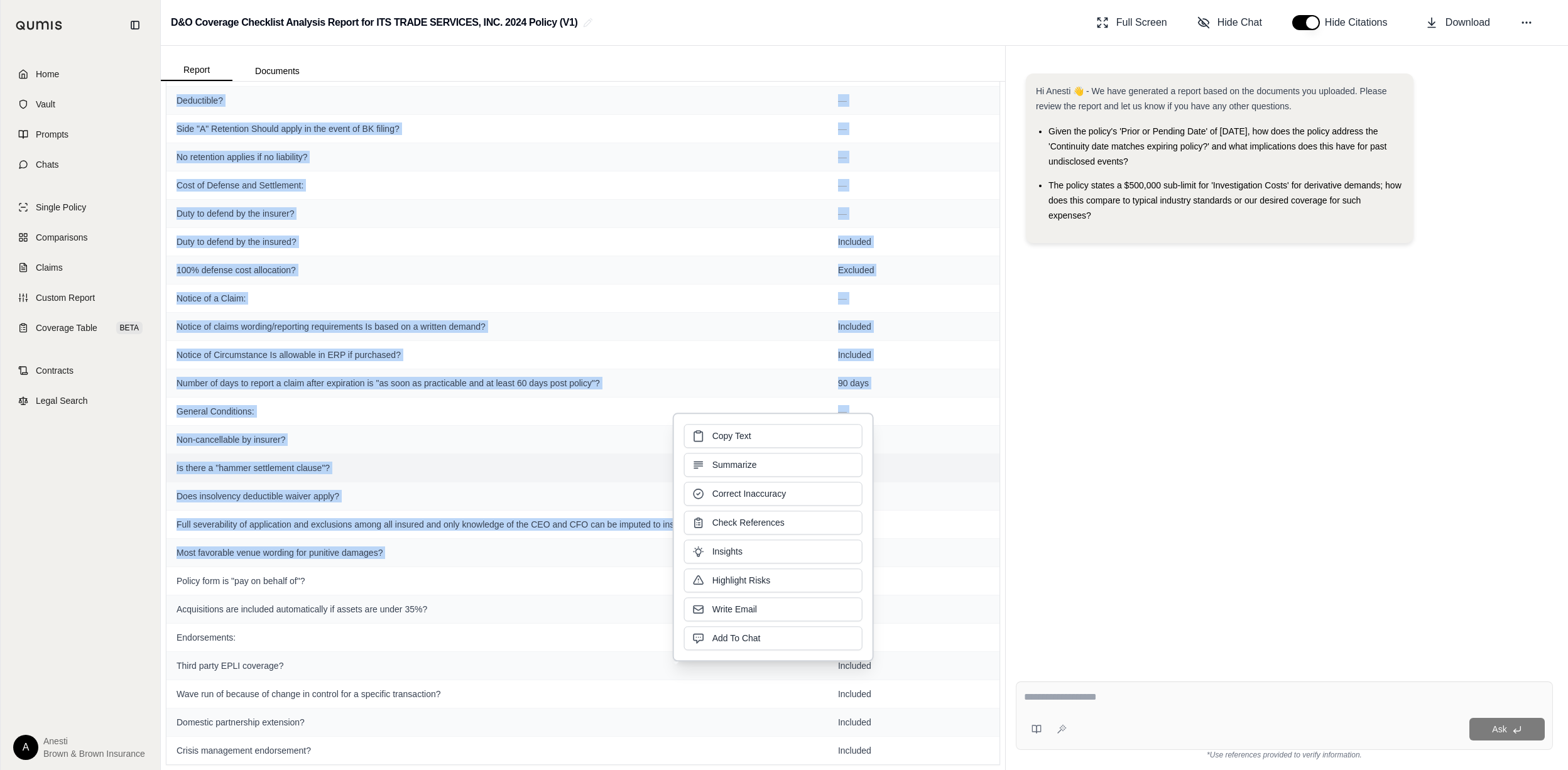
scroll to position [2002, 0]
copy tbody "Loremipsu/Dolorsitam: — Consectet? — Adipiscing? — Elit "S" Doeiusmod Tempor in…"
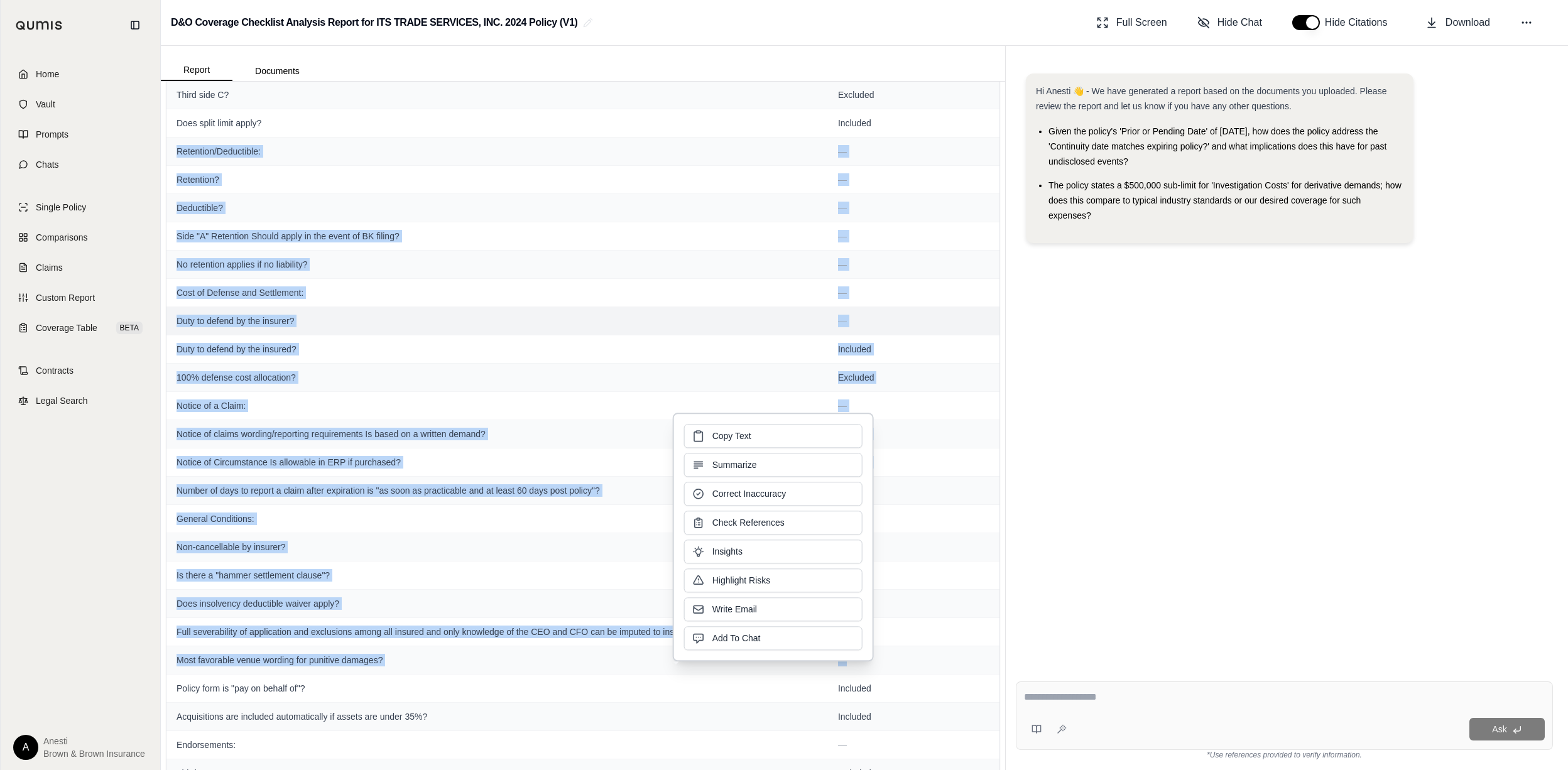
scroll to position [1835, 0]
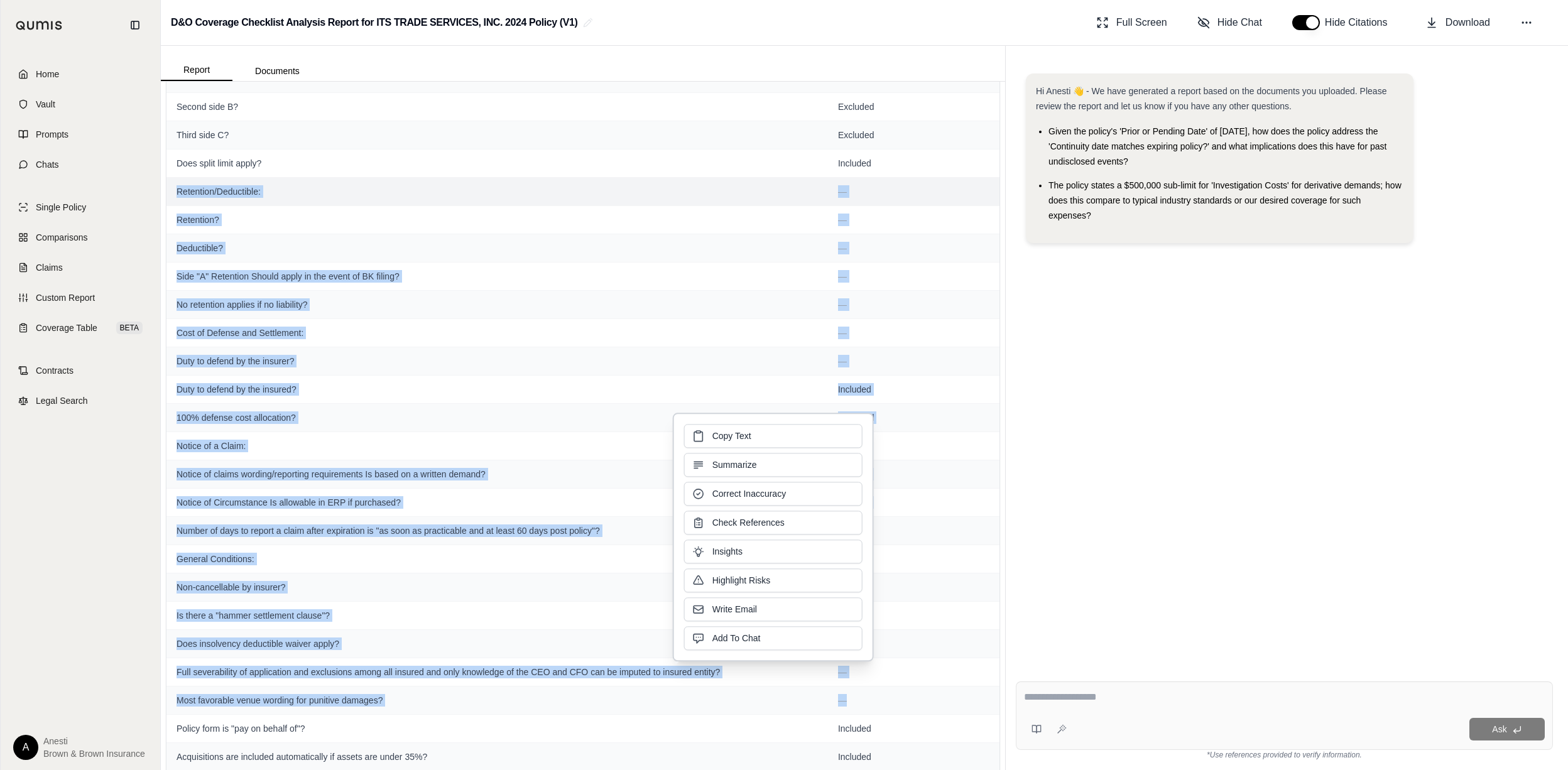
click at [171, 206] on td "Retention/Deductible:" at bounding box center [497, 190] width 661 height 28
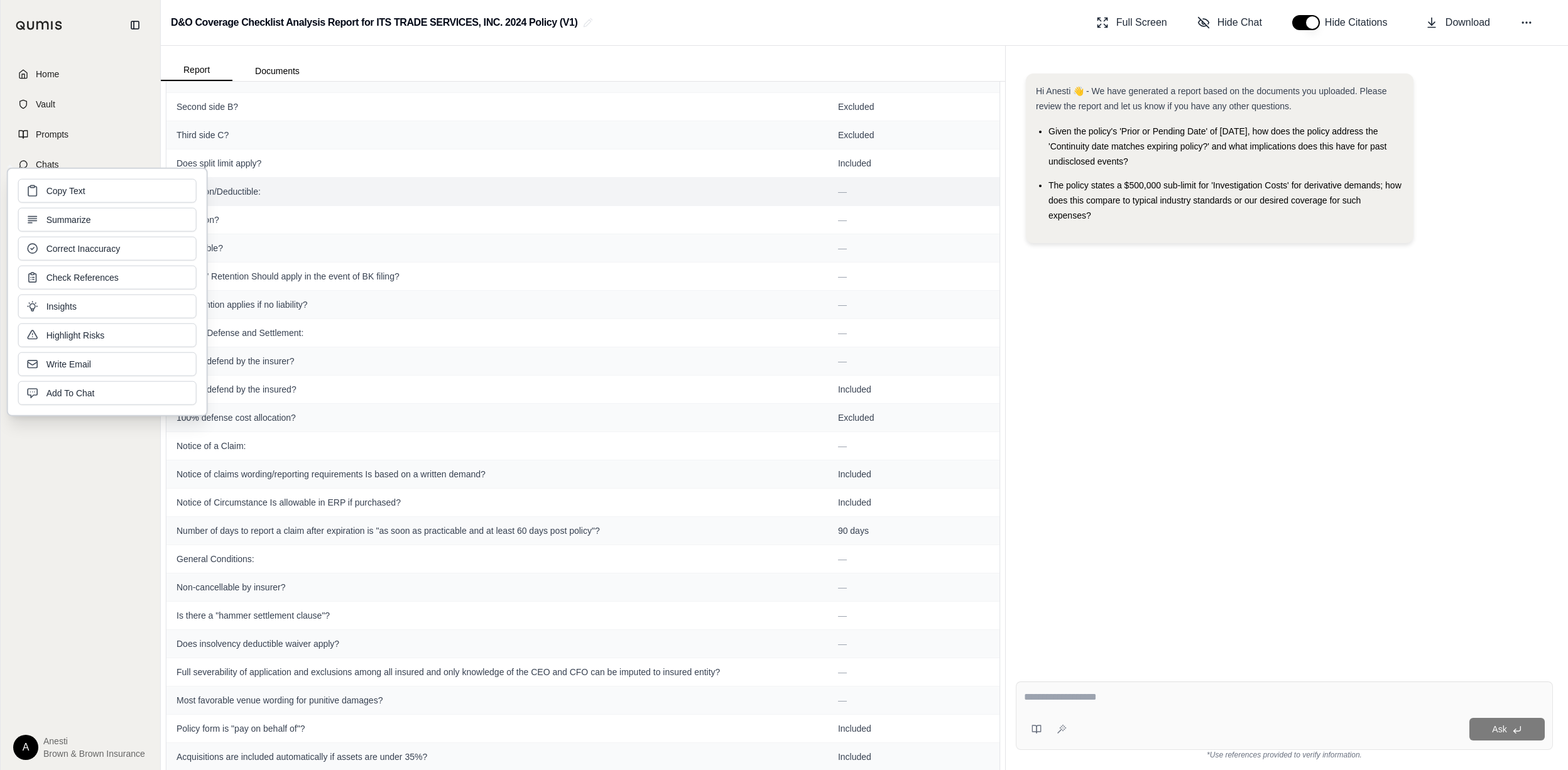
click at [229, 198] on span "Retention/Deductible:" at bounding box center [498, 191] width 642 height 13
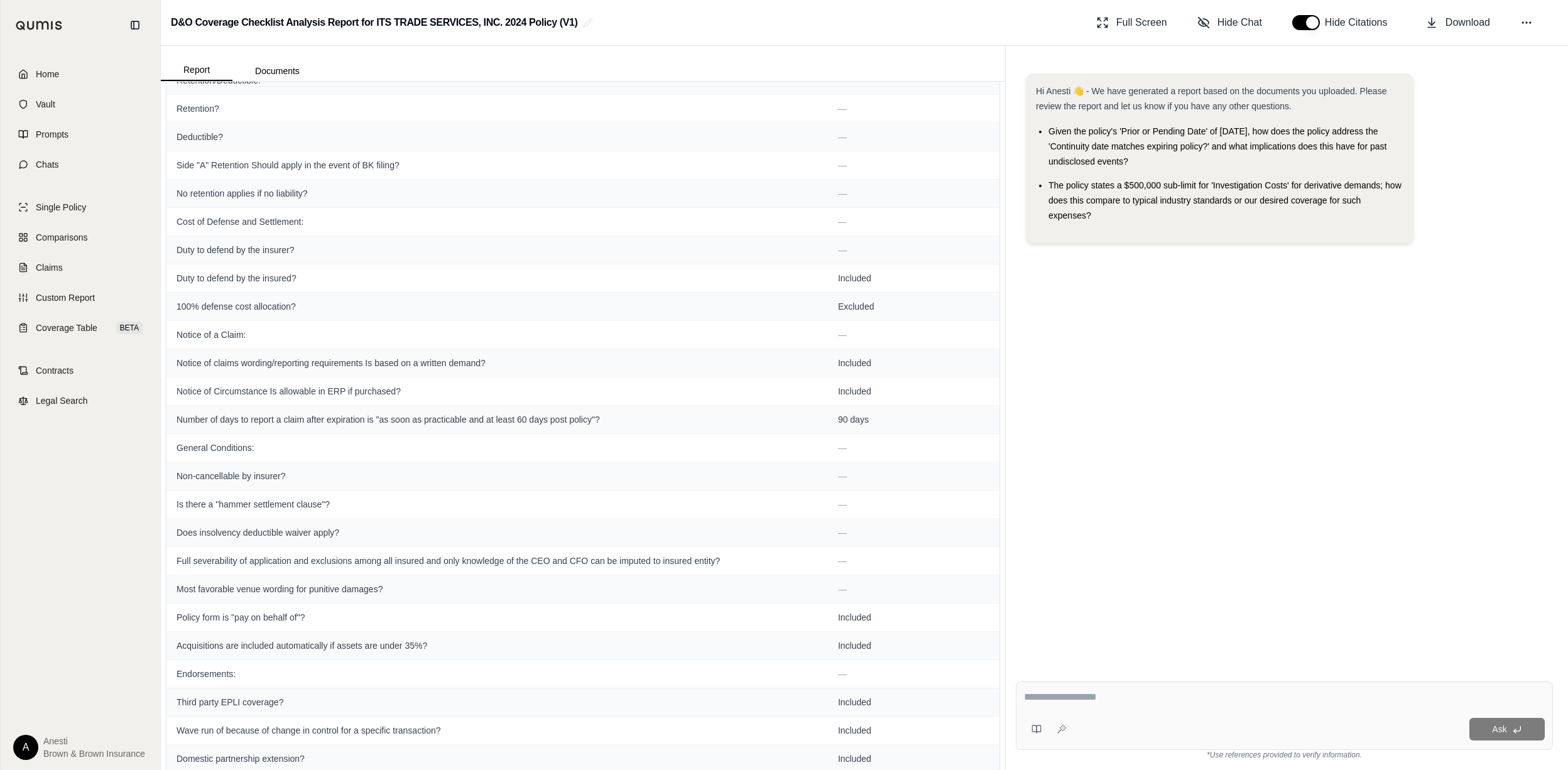
scroll to position [2002, 0]
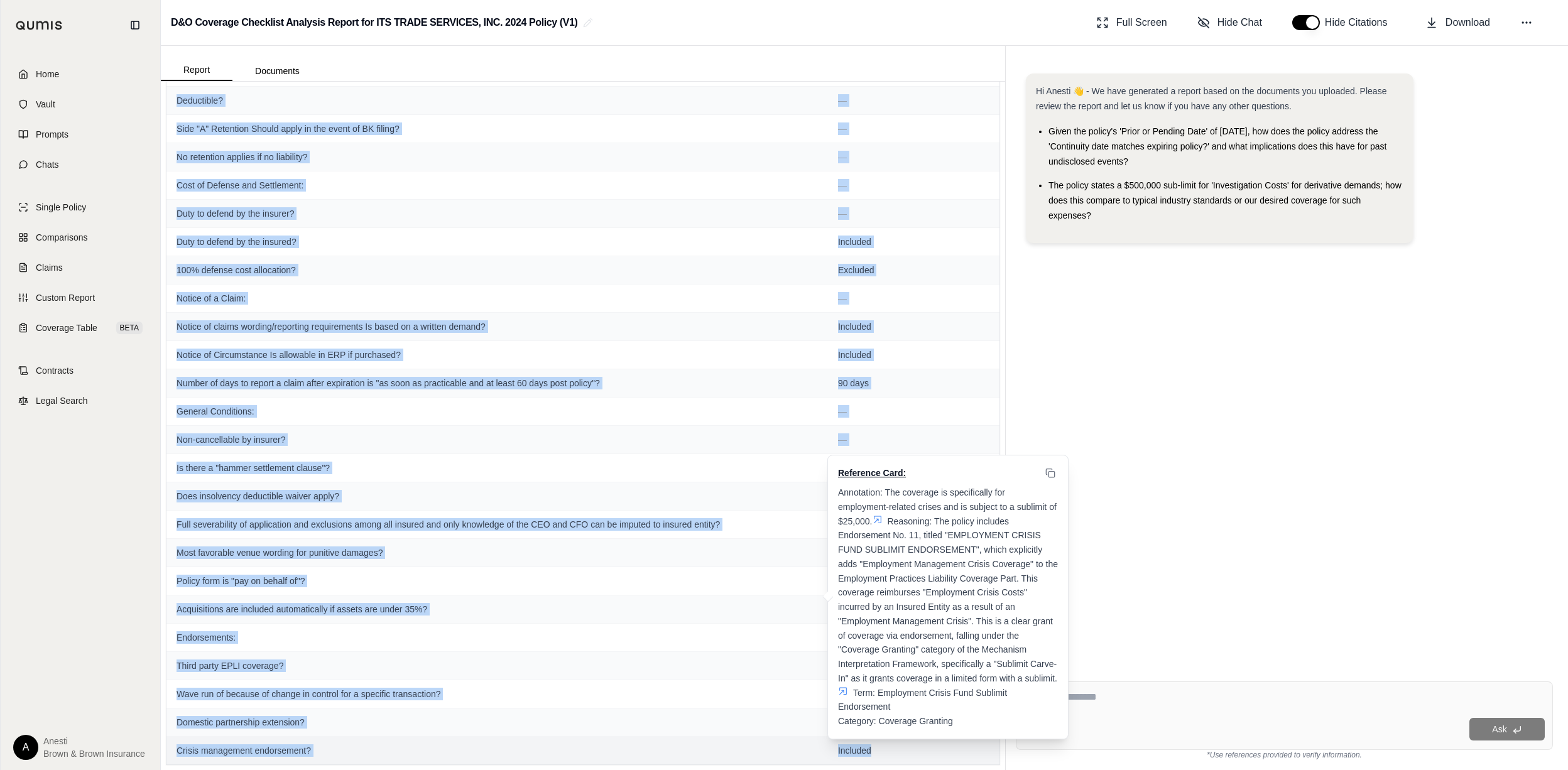
drag, startPoint x: 173, startPoint y: 208, endPoint x: 874, endPoint y: 753, distance: 887.9
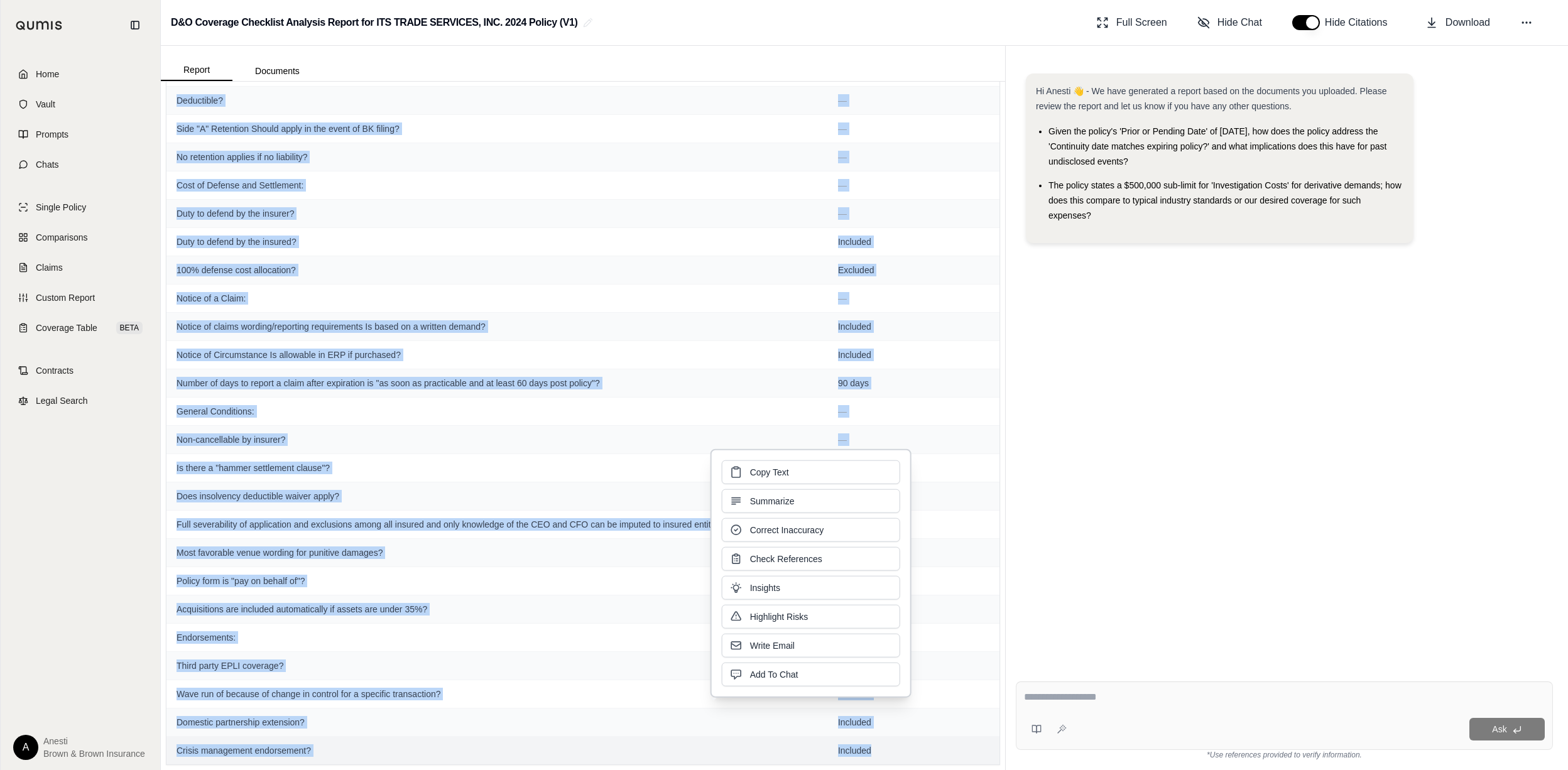
copy tbody "Loremipsu/Dolorsitam: — Consectet? — Adipiscing? — Elit "S" Doeiusmod Tempor in…"
click at [377, 215] on span "Duty to defend by the insurer?" at bounding box center [498, 214] width 642 height 13
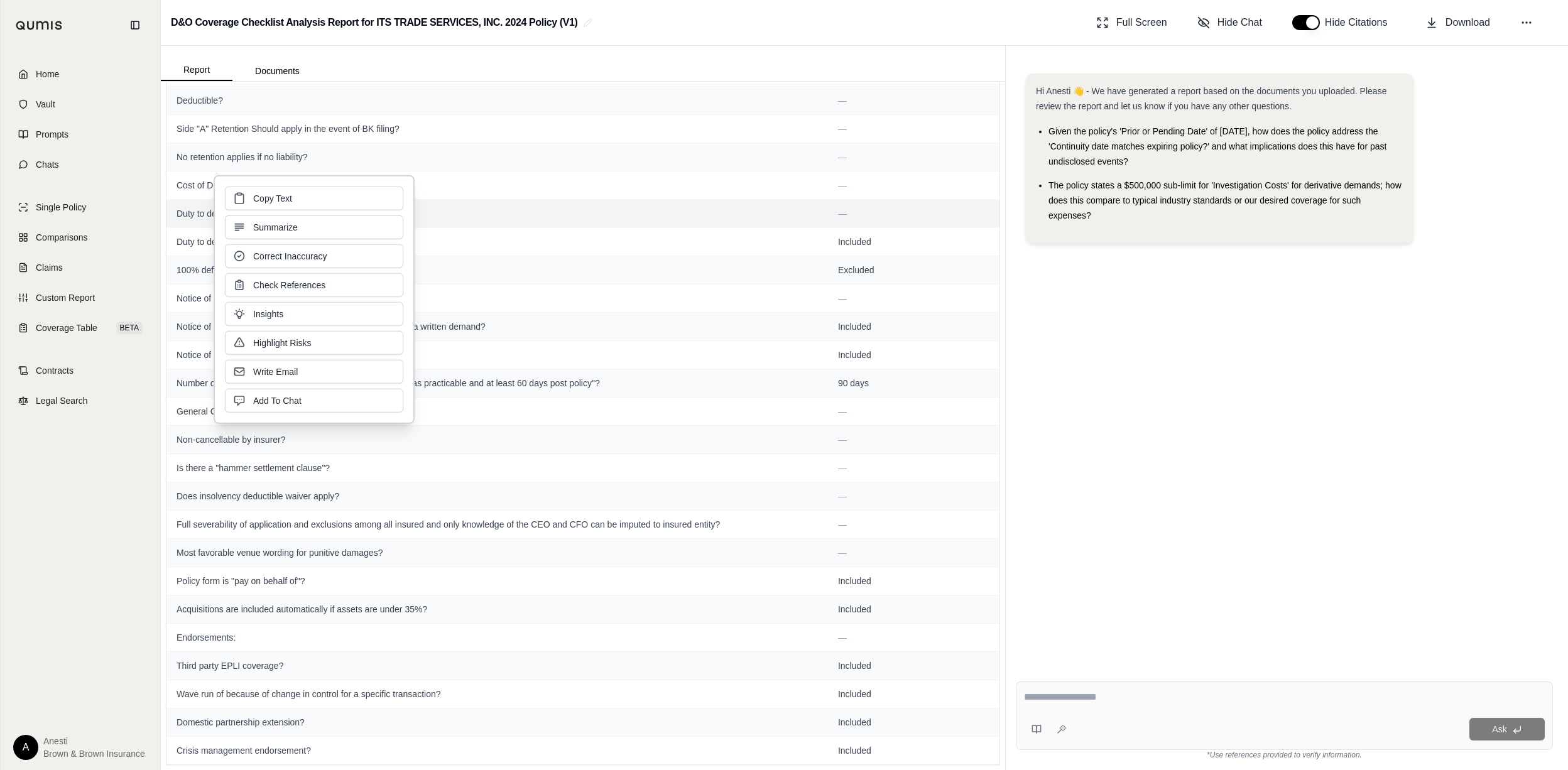
scroll to position [1583, 0]
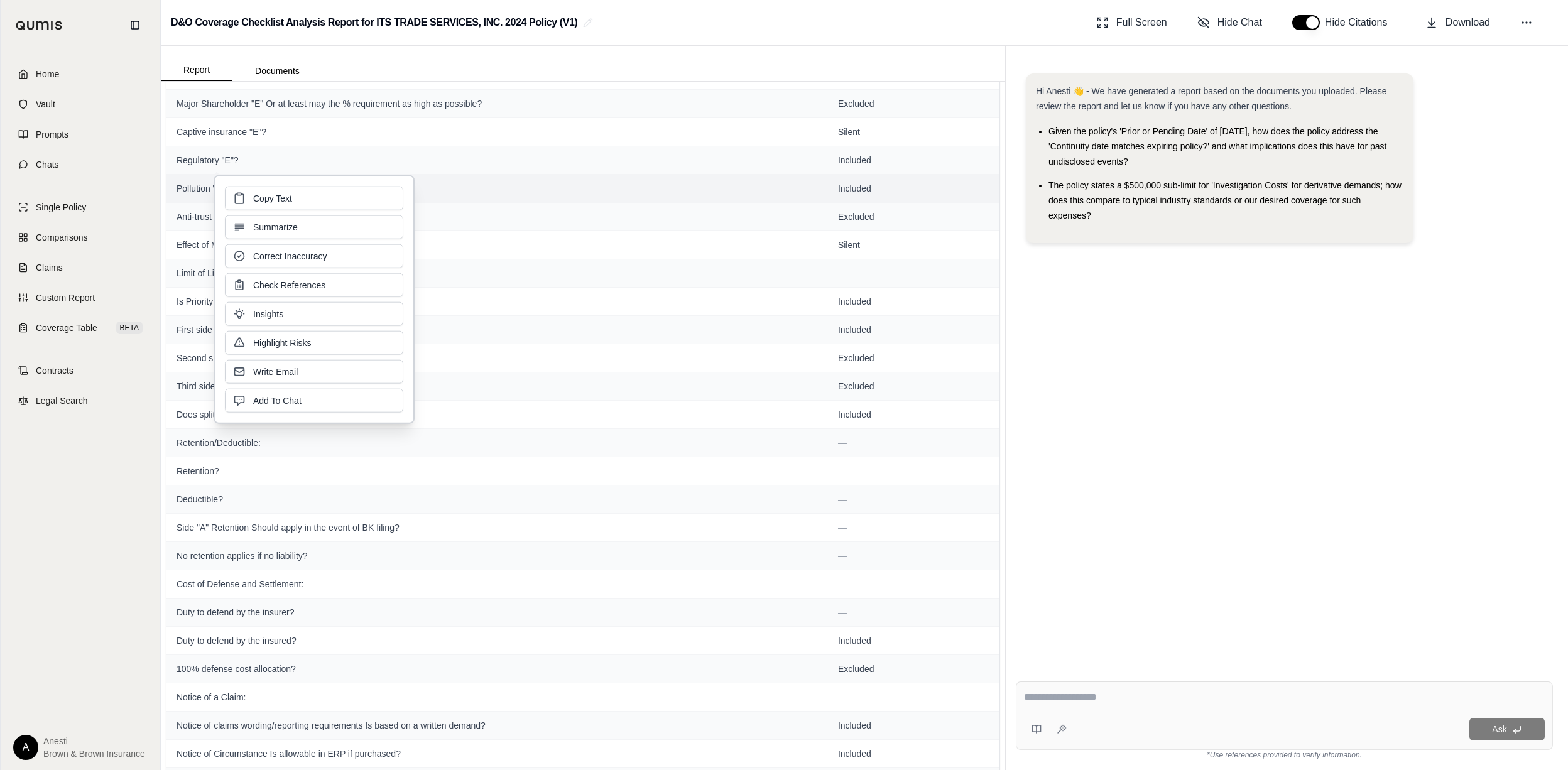
click at [464, 189] on td "Pollution "E" Amended with side "A" carve-back?" at bounding box center [497, 188] width 661 height 28
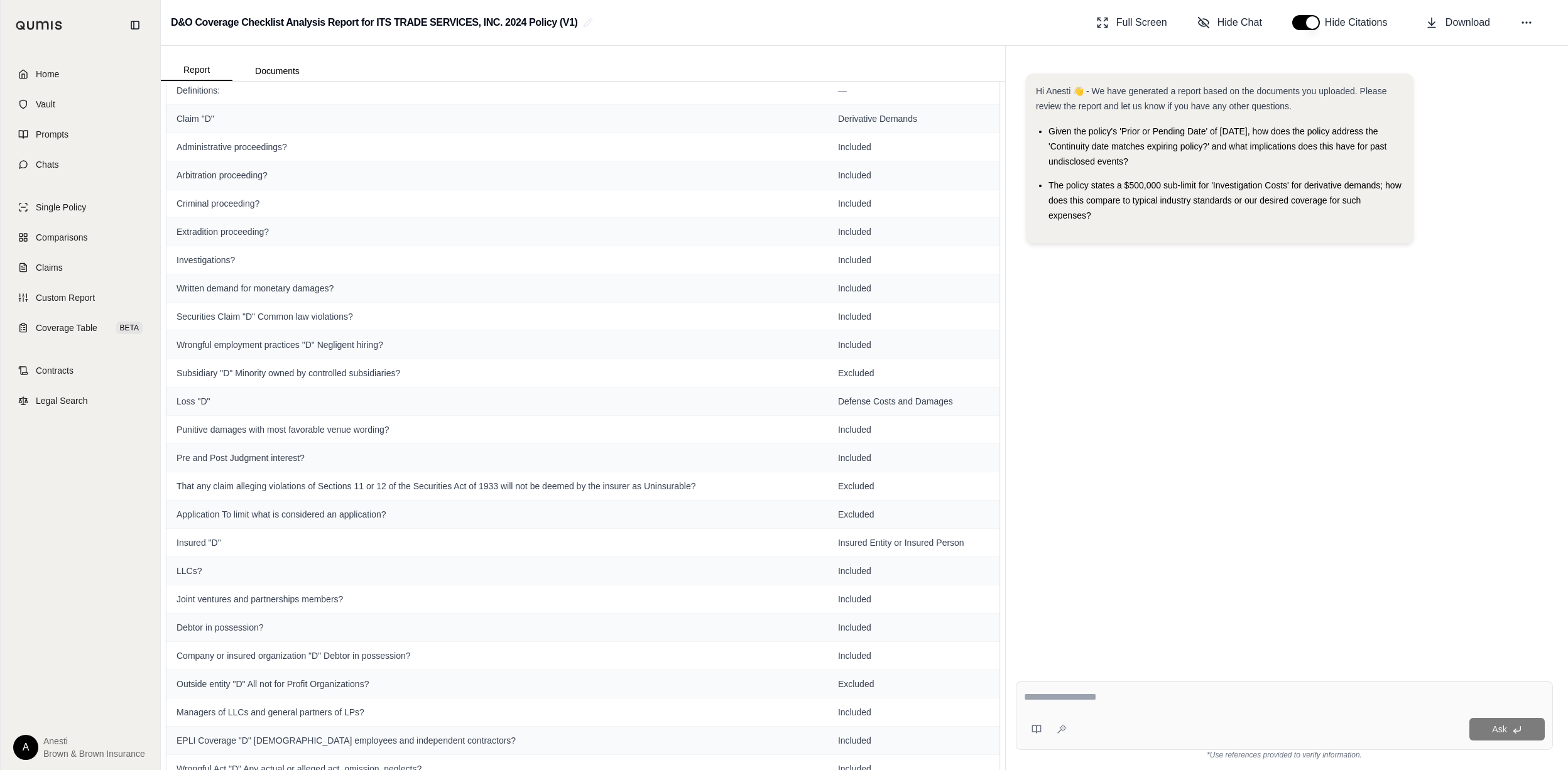
scroll to position [0, 0]
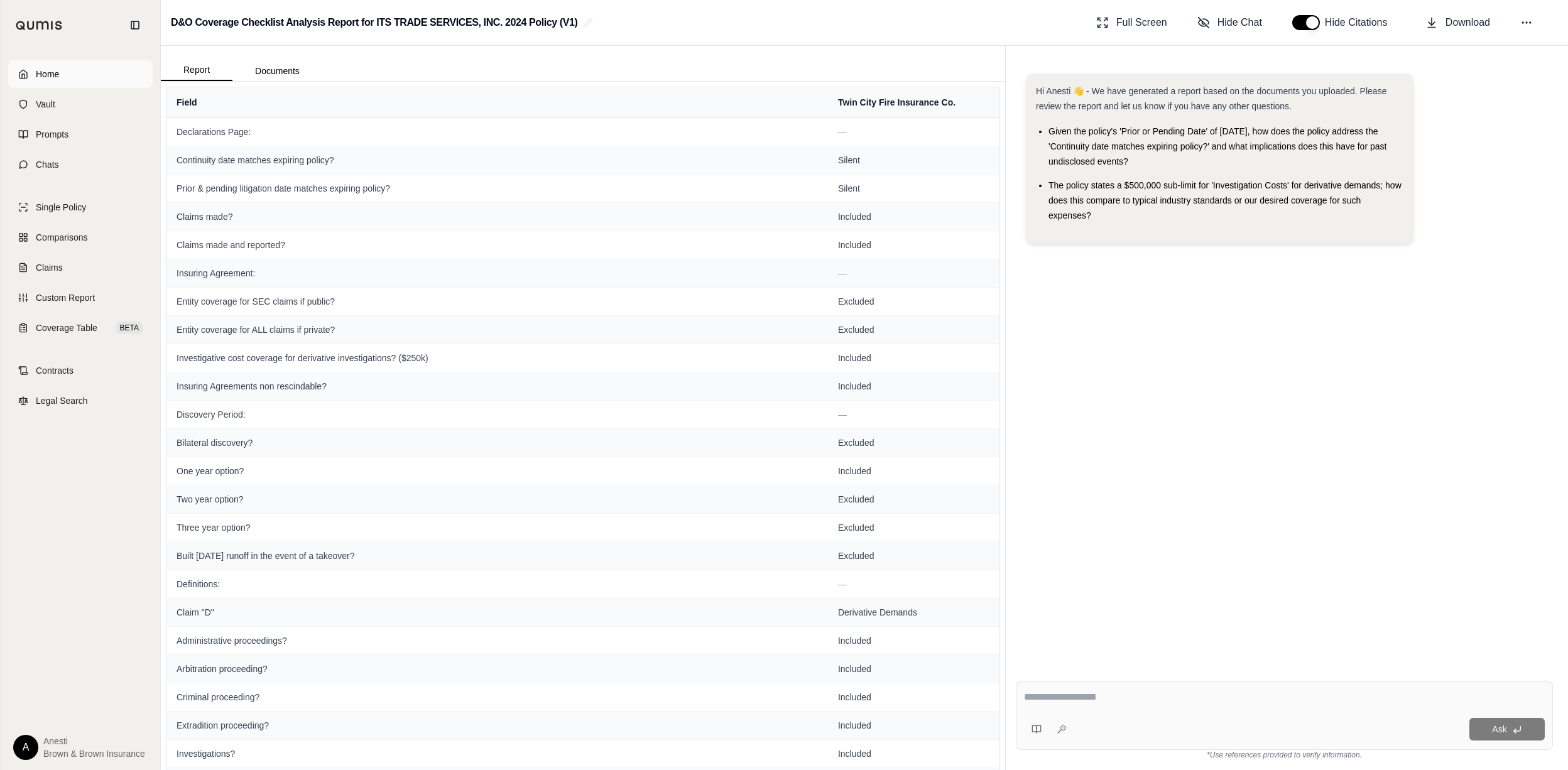
click at [78, 63] on link "Home" at bounding box center [80, 74] width 145 height 28
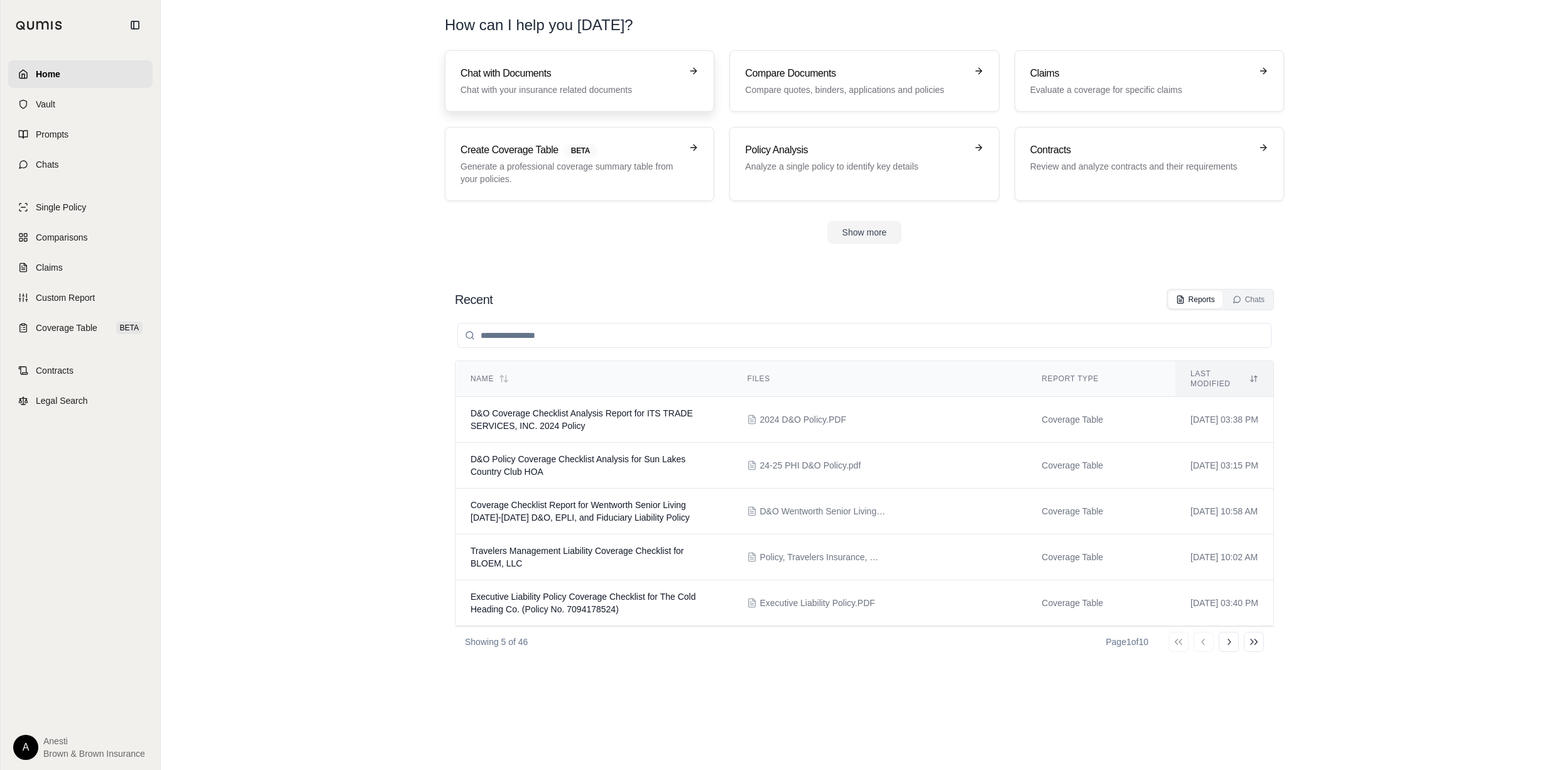
click at [520, 84] on p "Chat with your insurance related documents" at bounding box center [571, 90] width 220 height 13
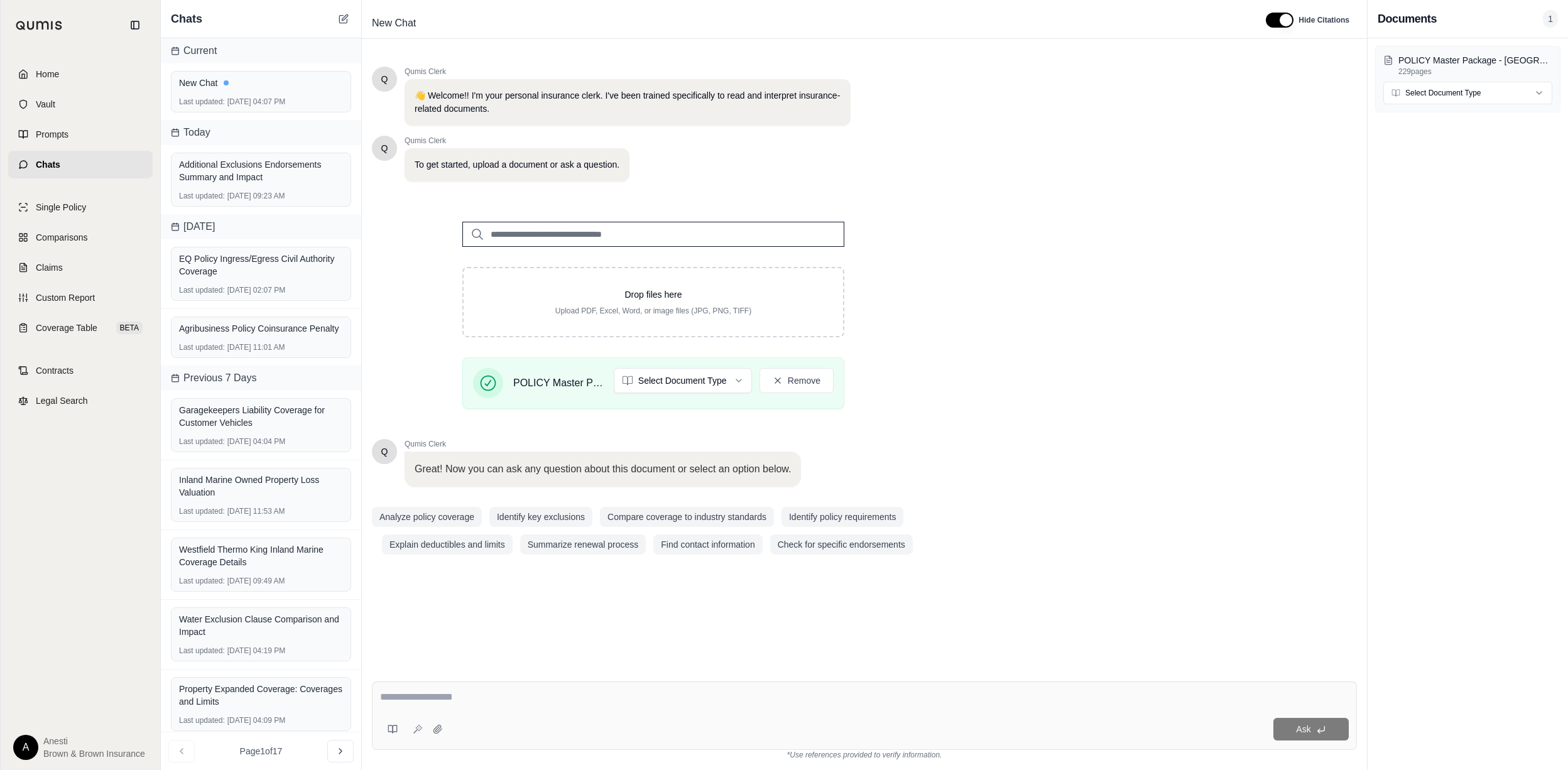
click at [469, 682] on div "Ask" at bounding box center [864, 716] width 985 height 68
click at [682, 703] on textarea "**********" at bounding box center [864, 697] width 969 height 15
type textarea "**********"
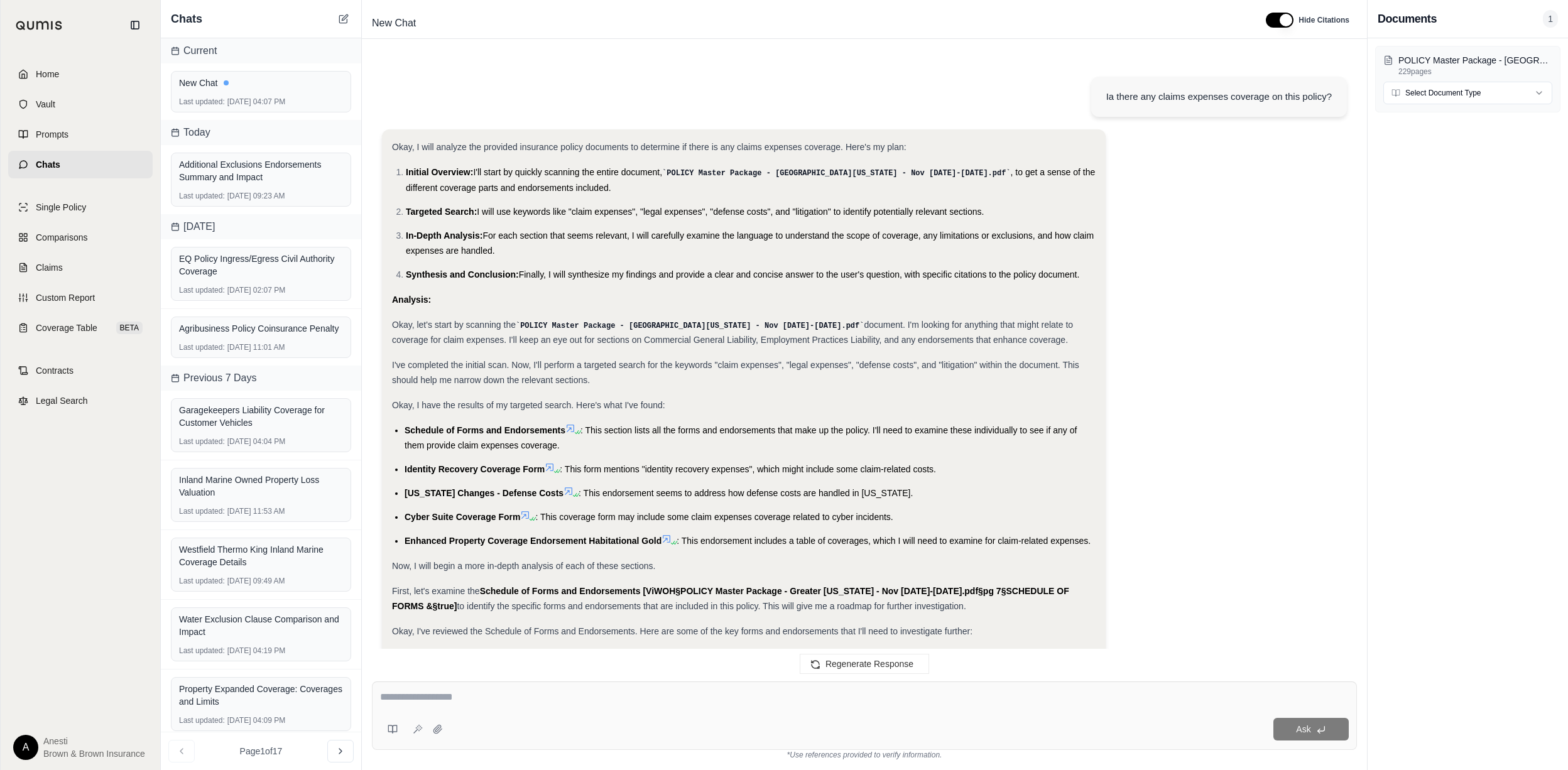
scroll to position [1361, 0]
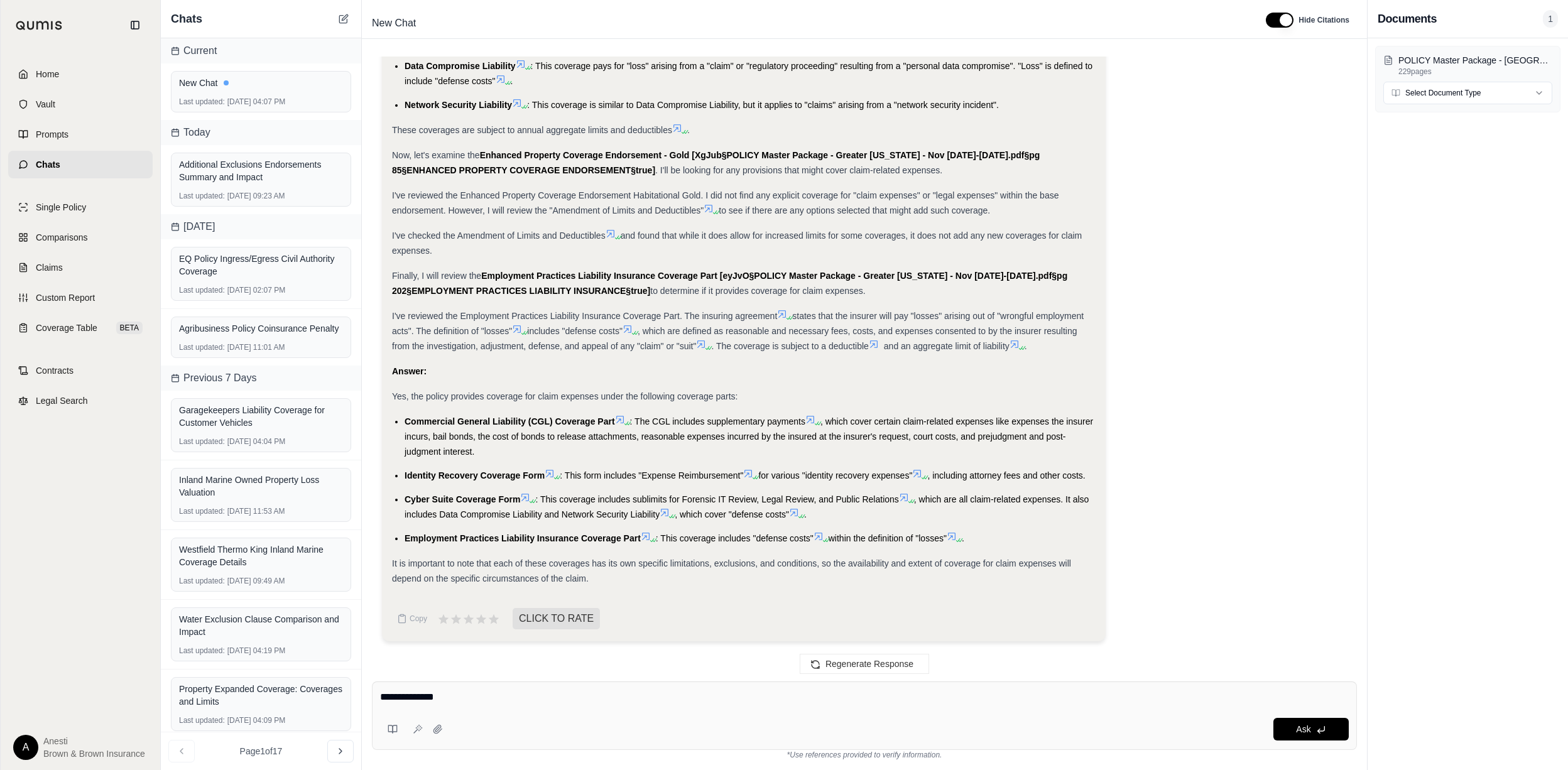
type textarea "**********"
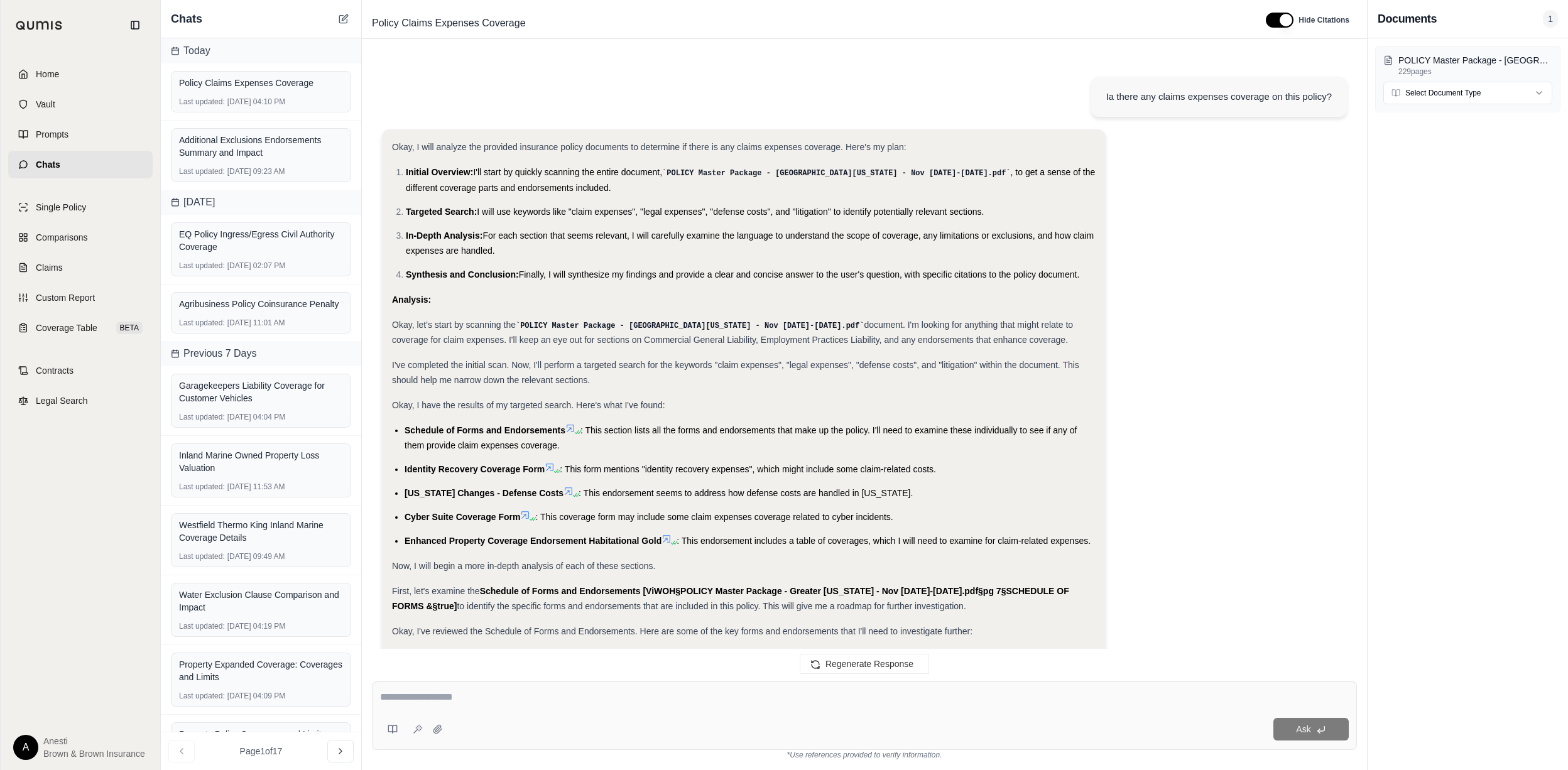
scroll to position [2243, 0]
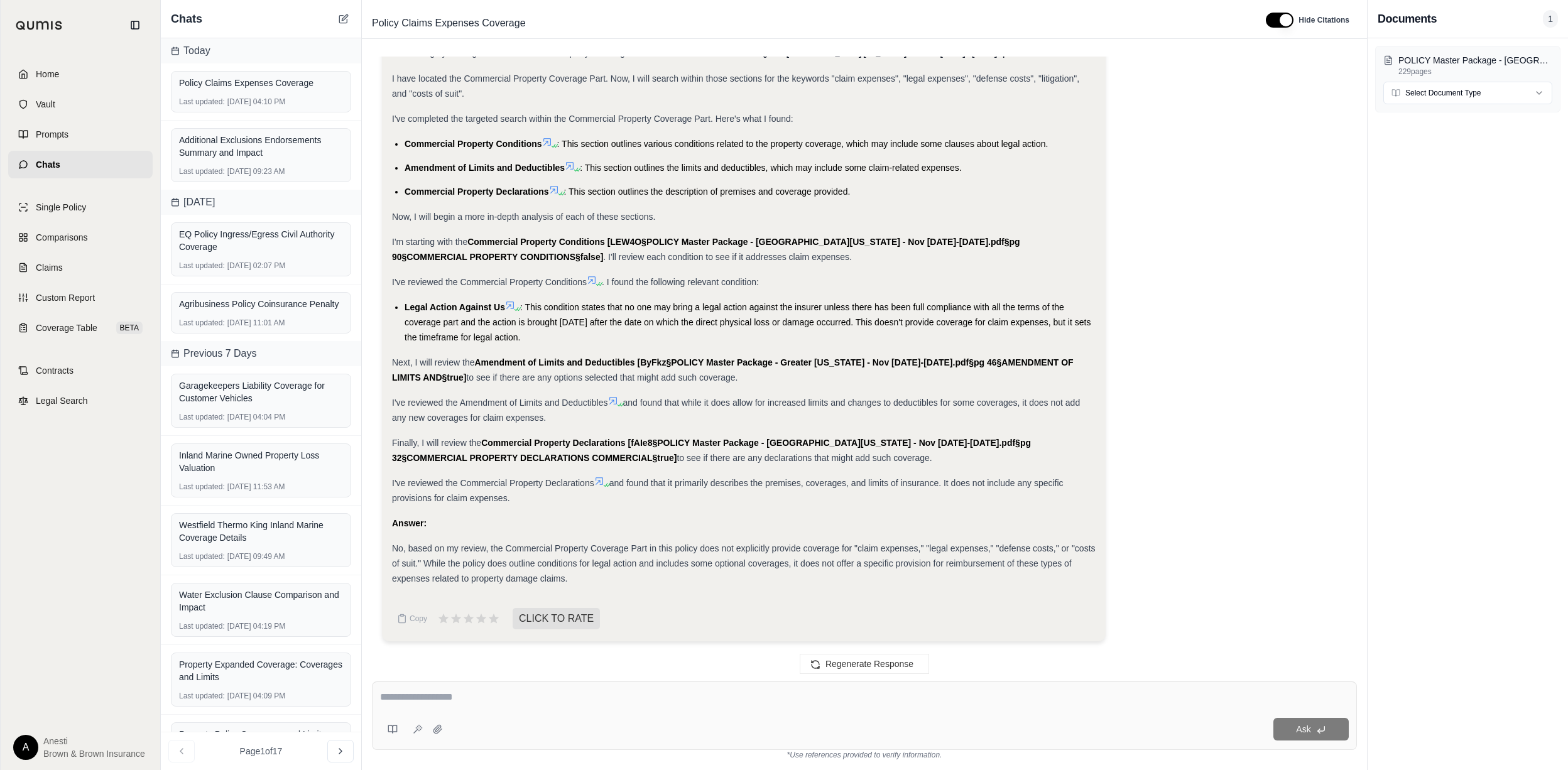
click at [847, 695] on textarea at bounding box center [864, 697] width 969 height 15
type textarea "**********"
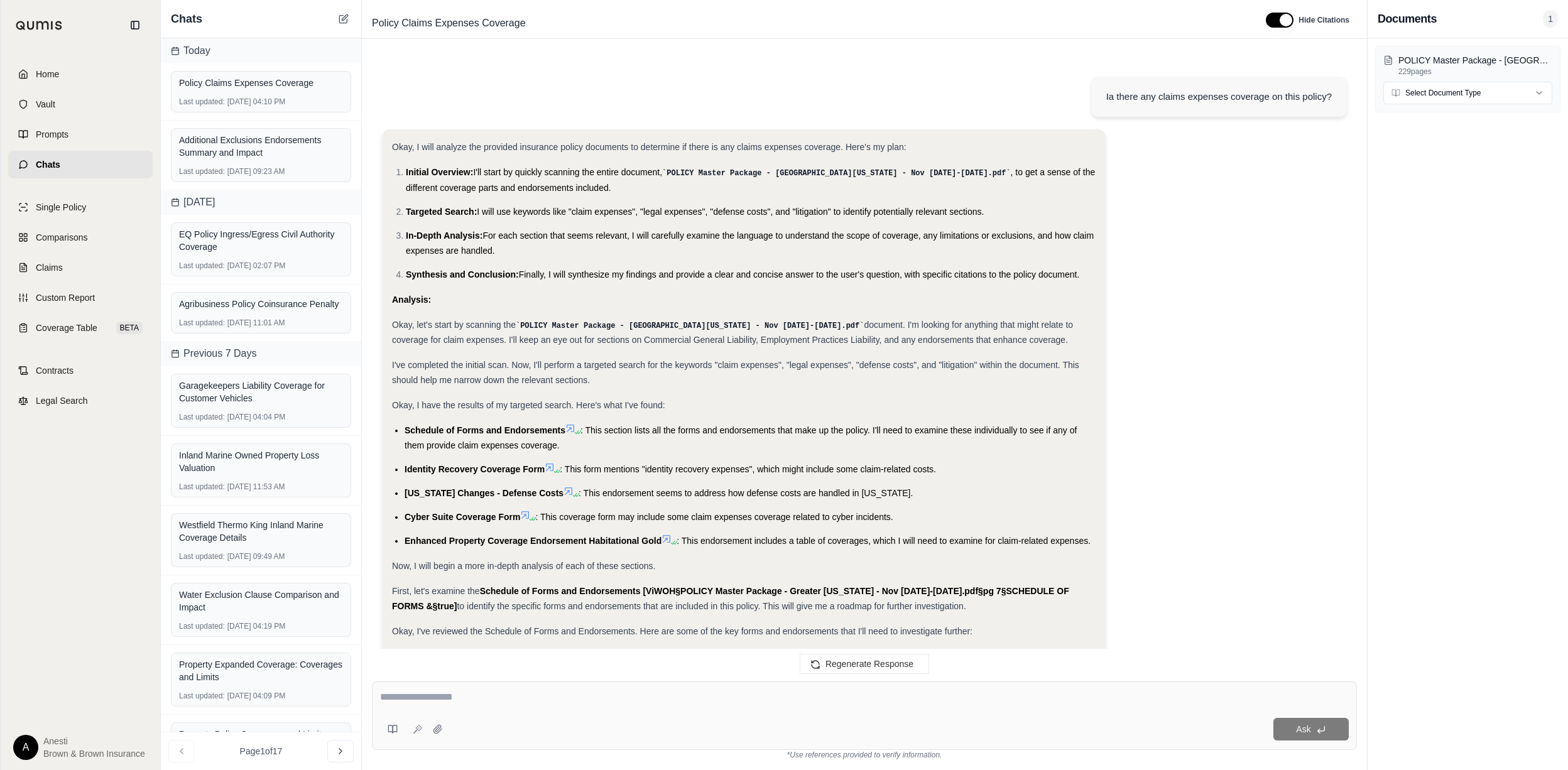
scroll to position [3300, 0]
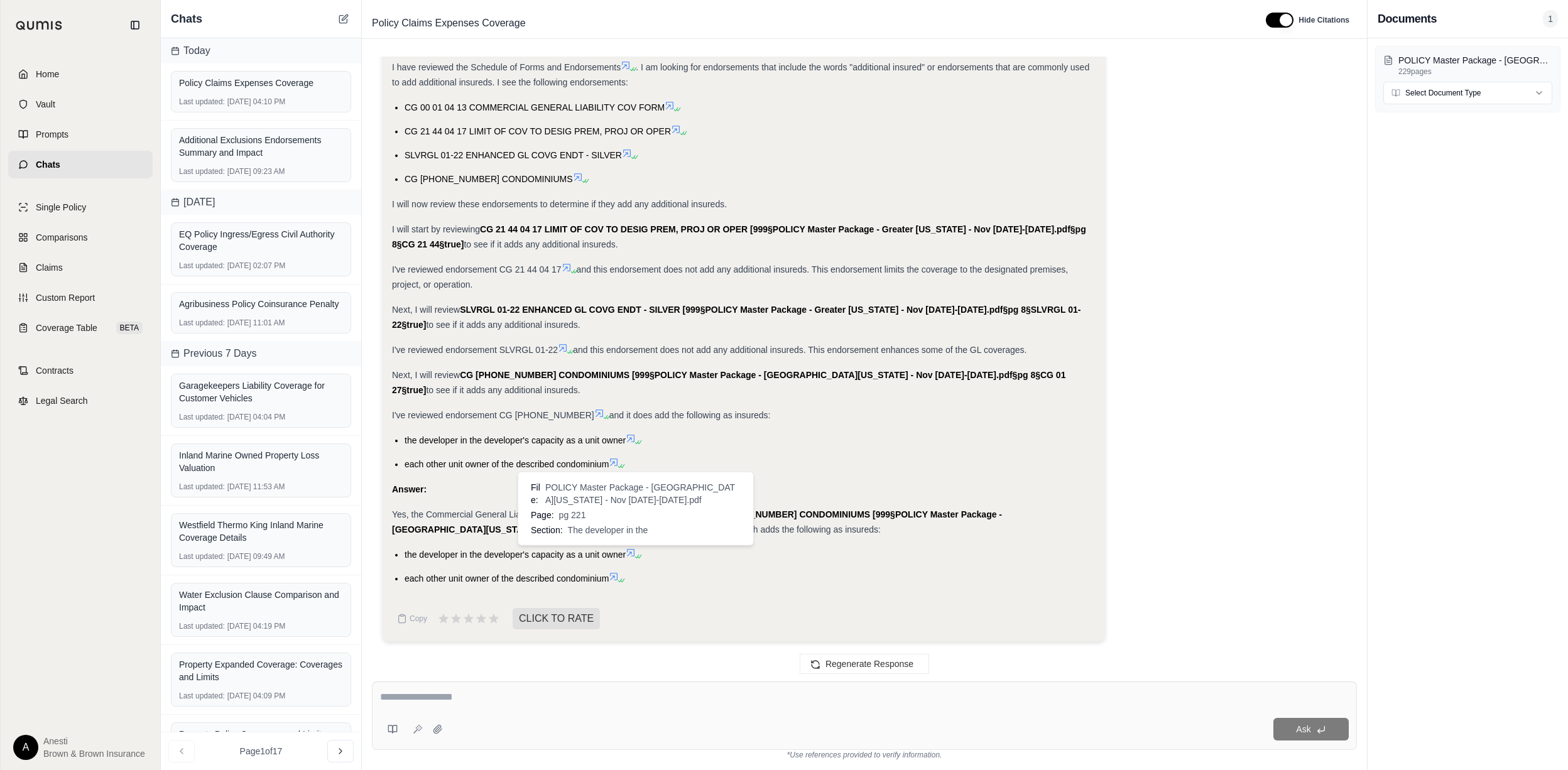
click at [632, 556] on icon at bounding box center [631, 553] width 10 height 10
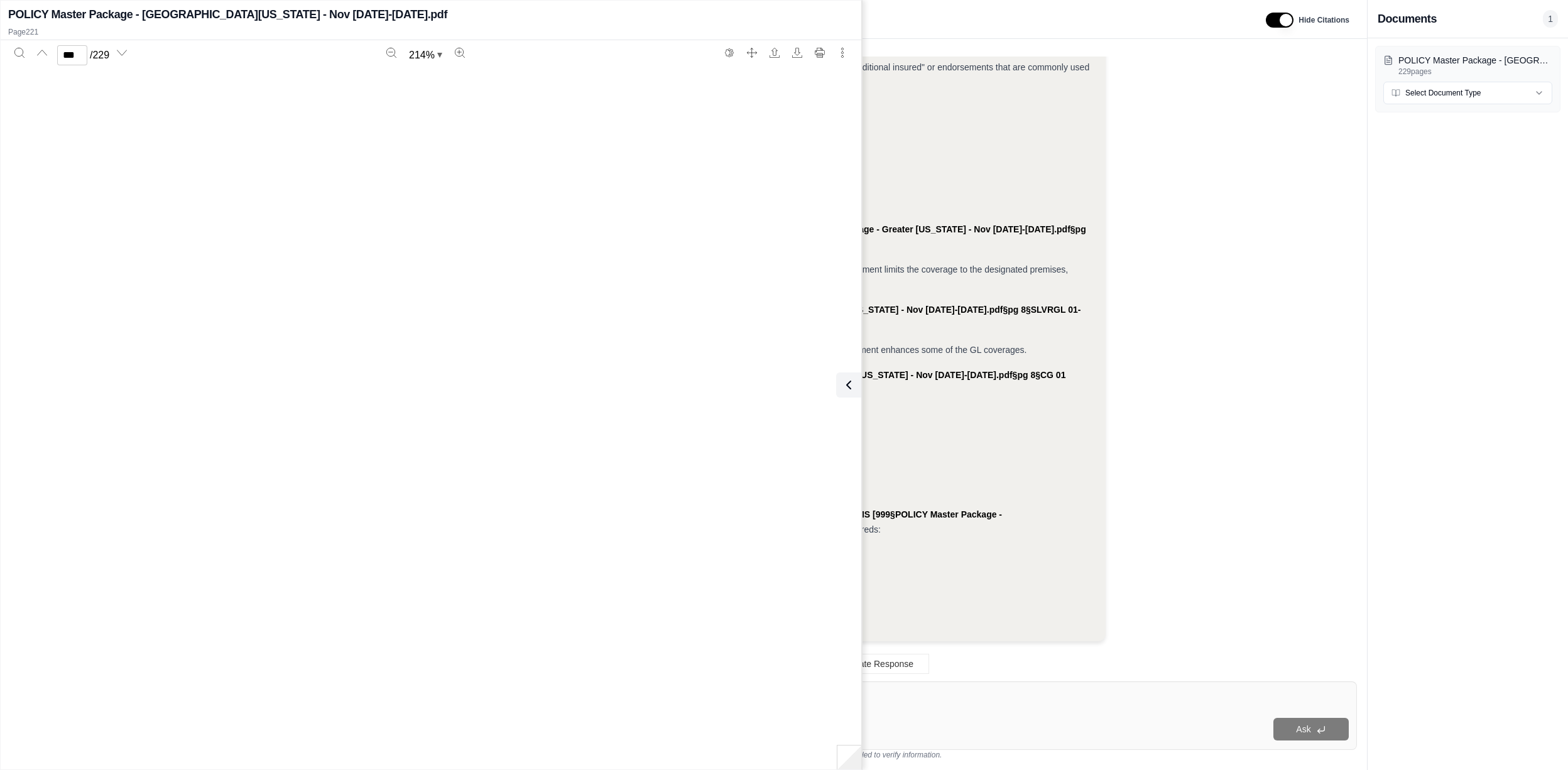
type input "***"
click at [849, 379] on icon at bounding box center [846, 385] width 15 height 15
